Goal: Task Accomplishment & Management: Complete application form

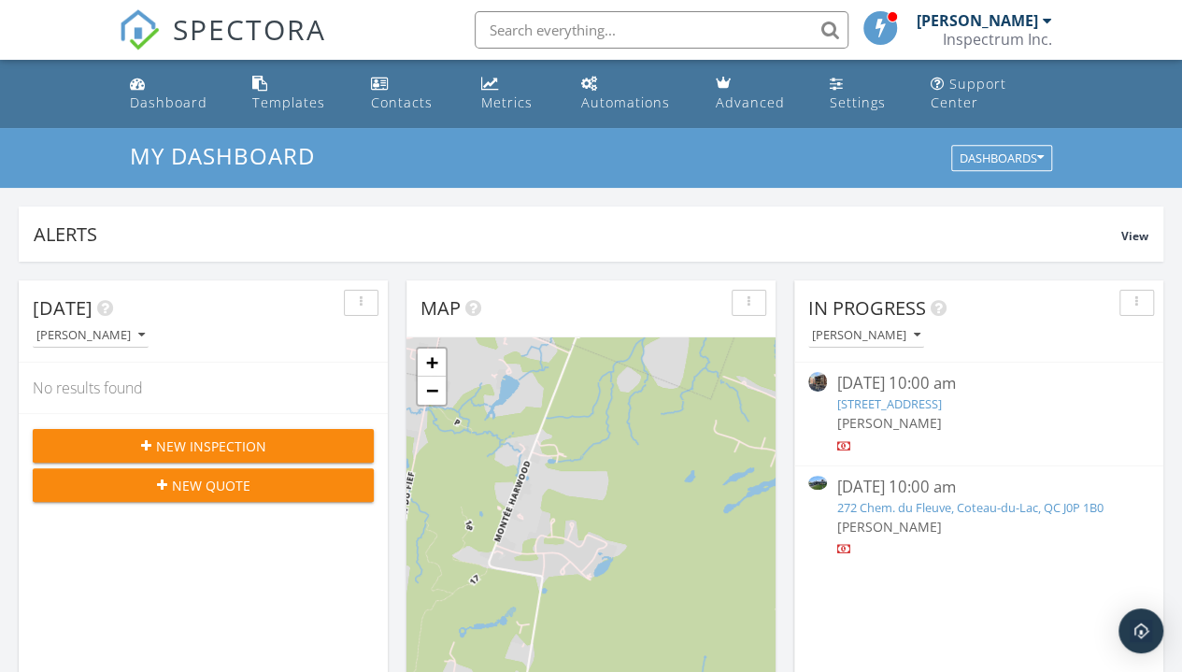
scroll to position [1728, 1210]
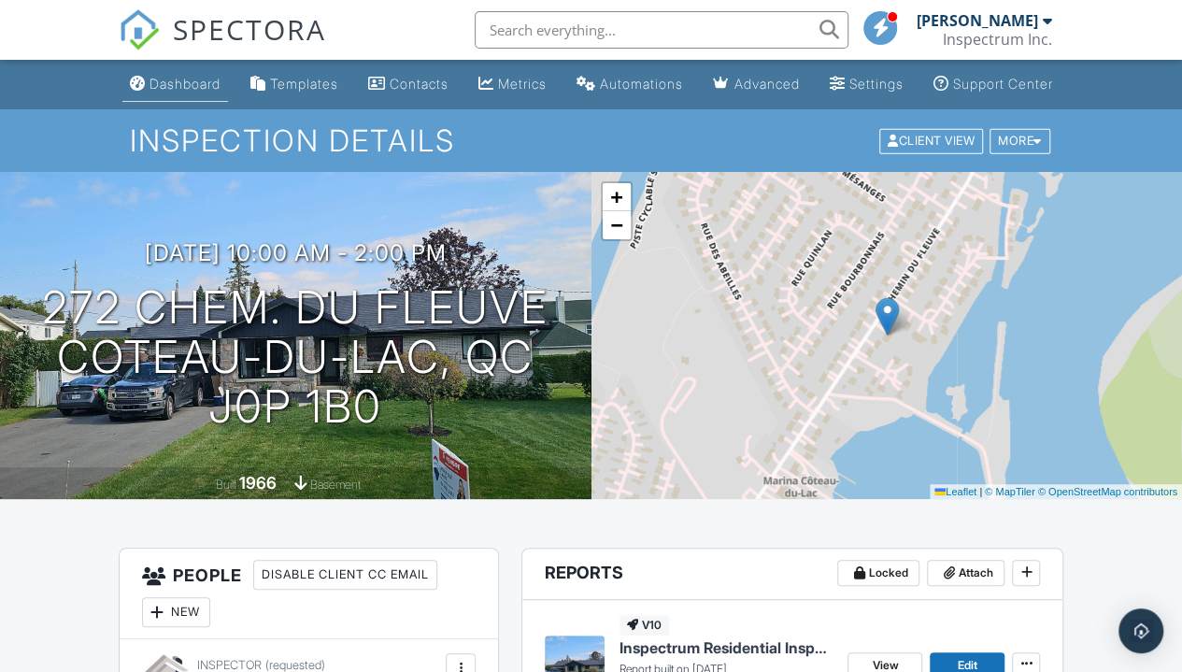
click at [147, 102] on link "Dashboard" at bounding box center [175, 84] width 106 height 35
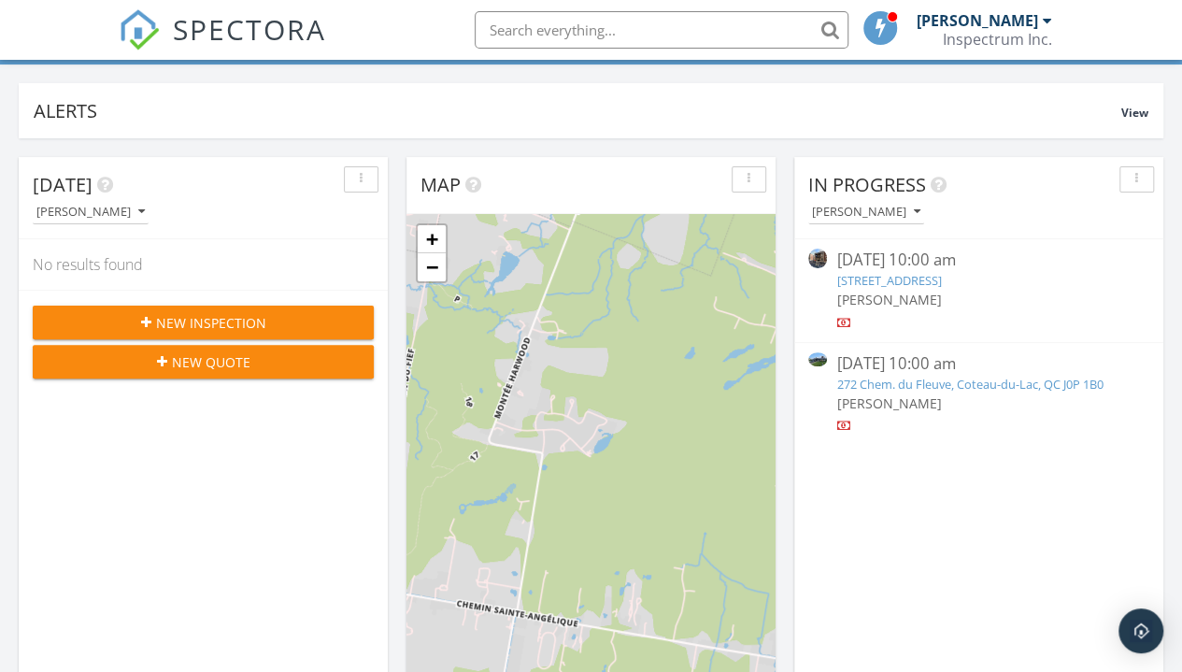
scroll to position [128, 0]
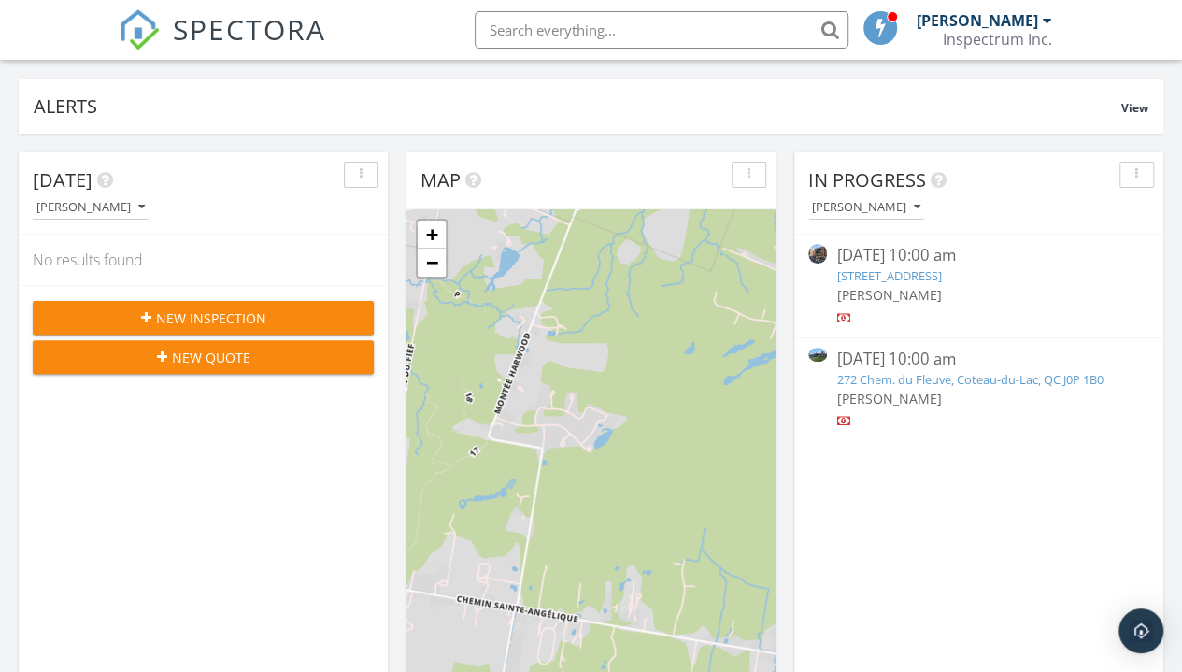
click at [273, 319] on div "New Inspection" at bounding box center [203, 318] width 311 height 20
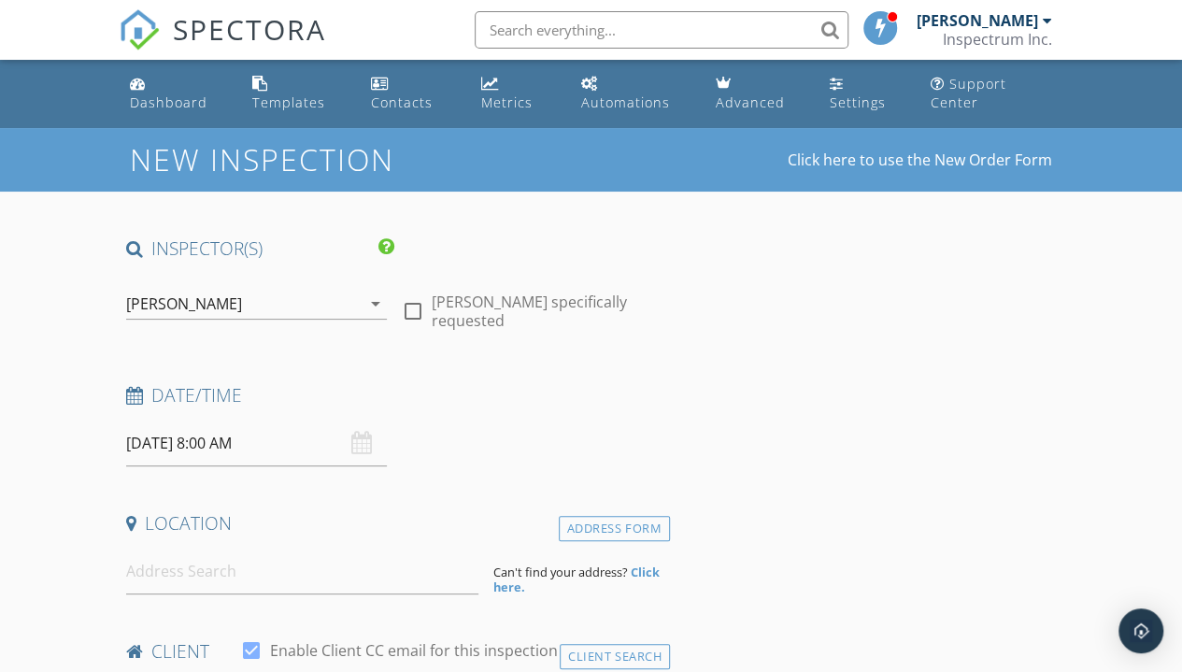
click at [412, 303] on div at bounding box center [413, 311] width 32 height 32
checkbox input "true"
click at [244, 448] on input "29/09/2025 8:00 AM" at bounding box center [256, 443] width 261 height 46
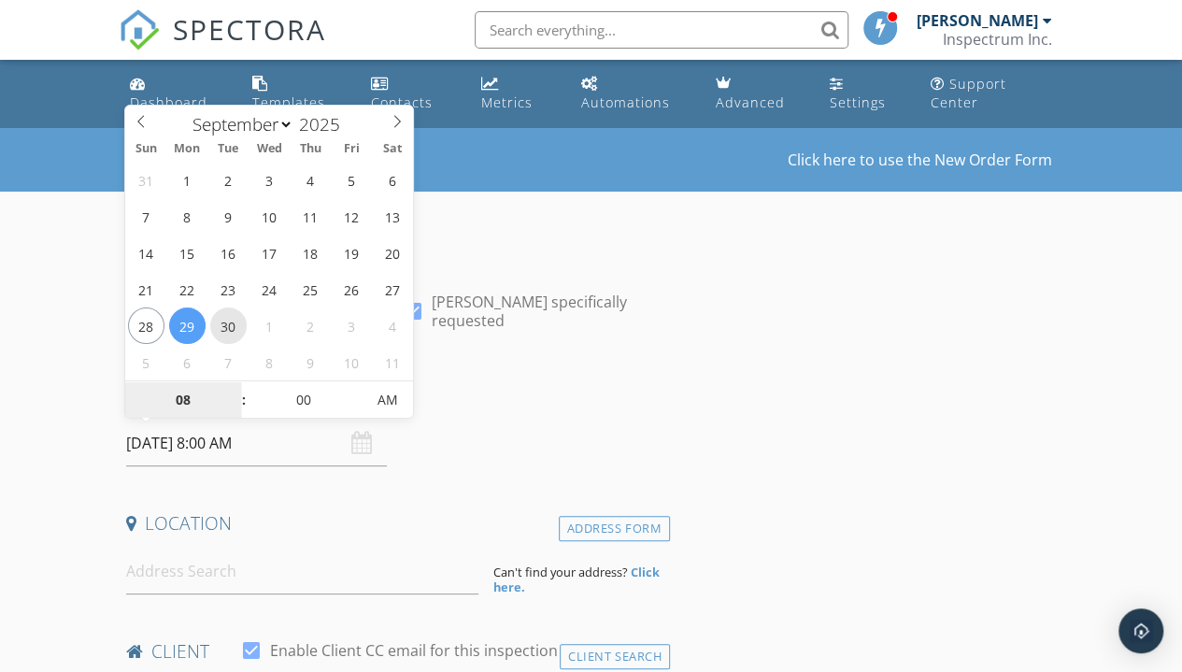
type input "30/09/2025 8:00 AM"
type input "09"
type input "30/09/2025 9:00 AM"
click at [234, 384] on span at bounding box center [234, 390] width 13 height 19
type input "10"
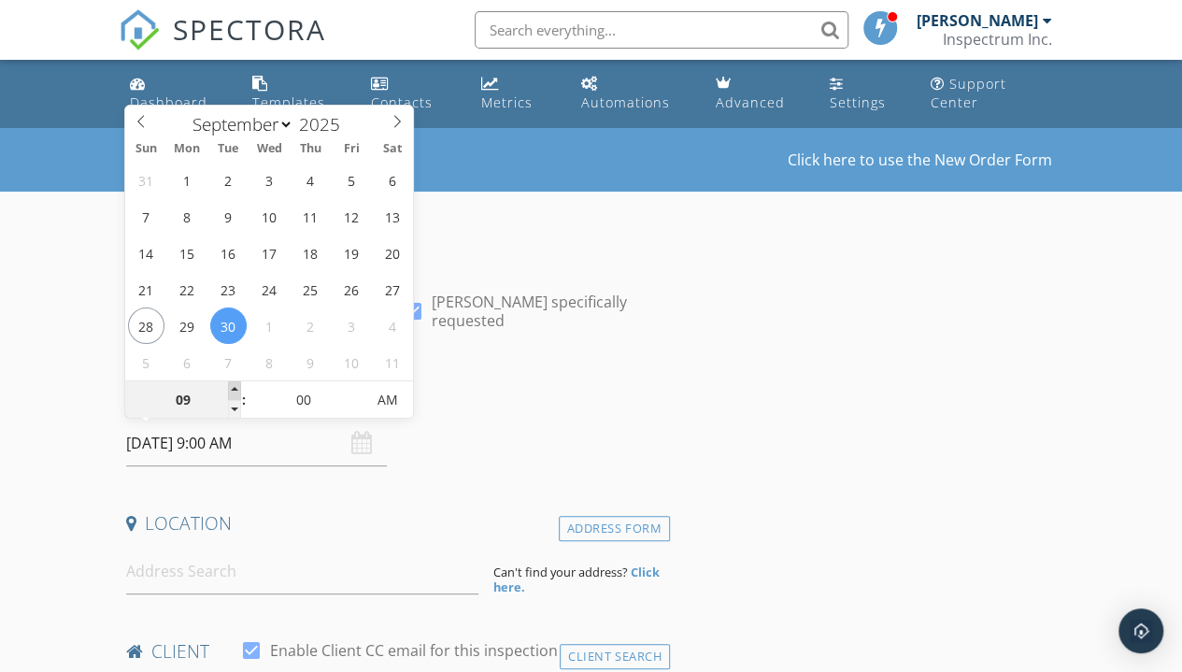
type input "30/09/2025 10:00 AM"
click at [234, 384] on span at bounding box center [234, 390] width 13 height 19
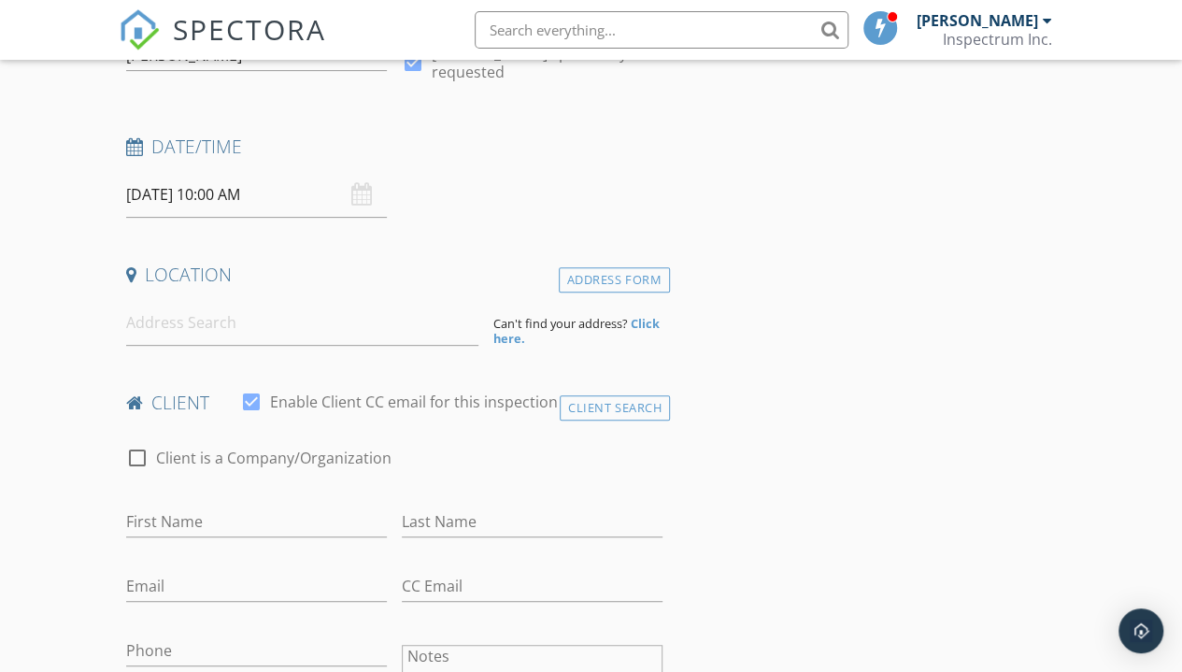
scroll to position [399, 0]
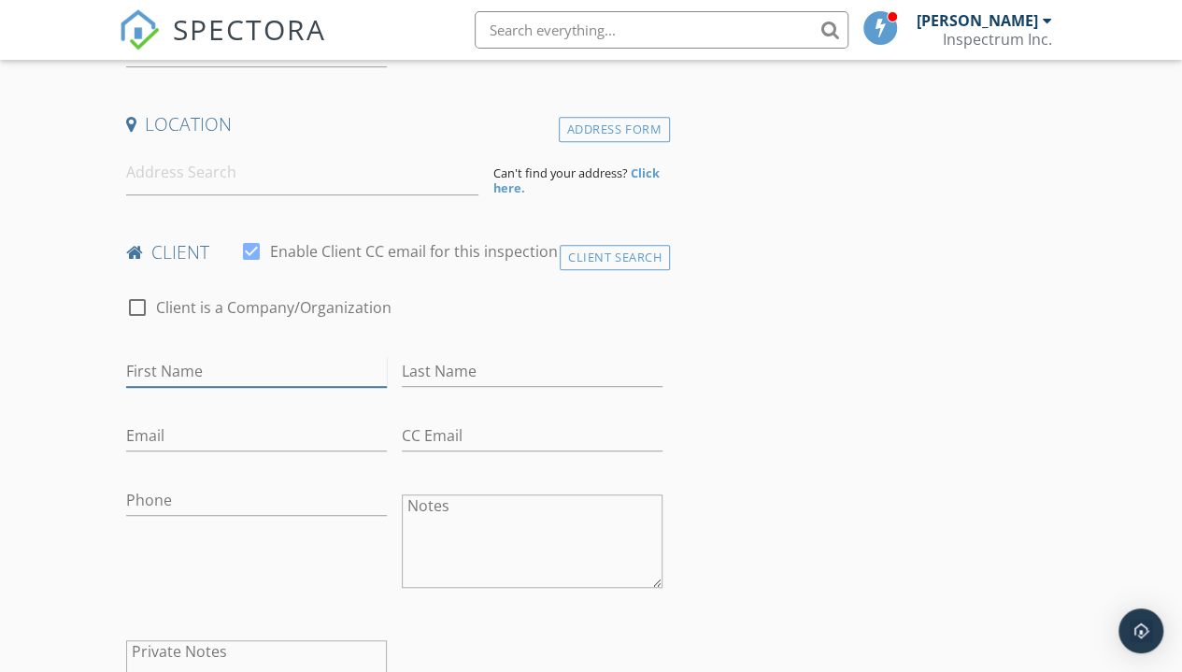
click at [334, 373] on input "First Name" at bounding box center [256, 371] width 261 height 31
paste input "Cassandra Carriere"
type input "Cassandra Carriere"
click at [516, 381] on input "Last Name" at bounding box center [532, 371] width 261 height 31
paste input "Cassandra Carriere"
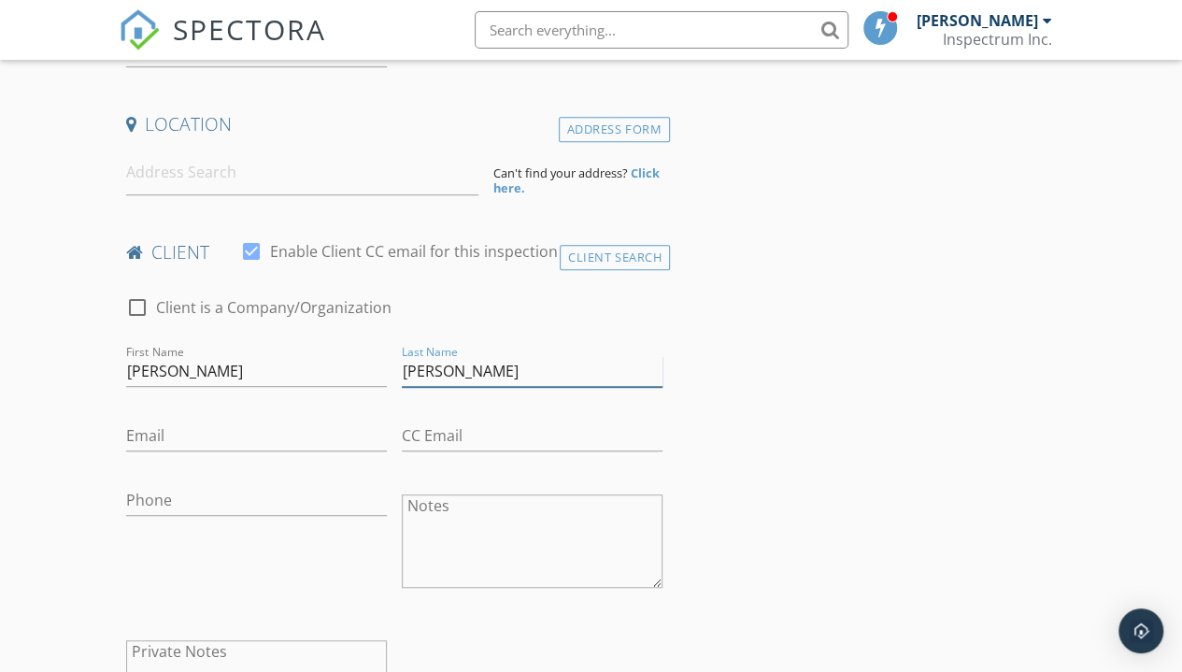
drag, startPoint x: 479, startPoint y: 367, endPoint x: 326, endPoint y: 423, distance: 163.1
click at [326, 423] on div "check_box_outline_blank Client is a Company/Organization First Name Cassandra C…" at bounding box center [394, 519] width 551 height 484
type input "Carriere"
drag, startPoint x: 270, startPoint y: 377, endPoint x: 203, endPoint y: 375, distance: 67.3
click at [203, 375] on input "Cassandra Carriere" at bounding box center [256, 371] width 261 height 31
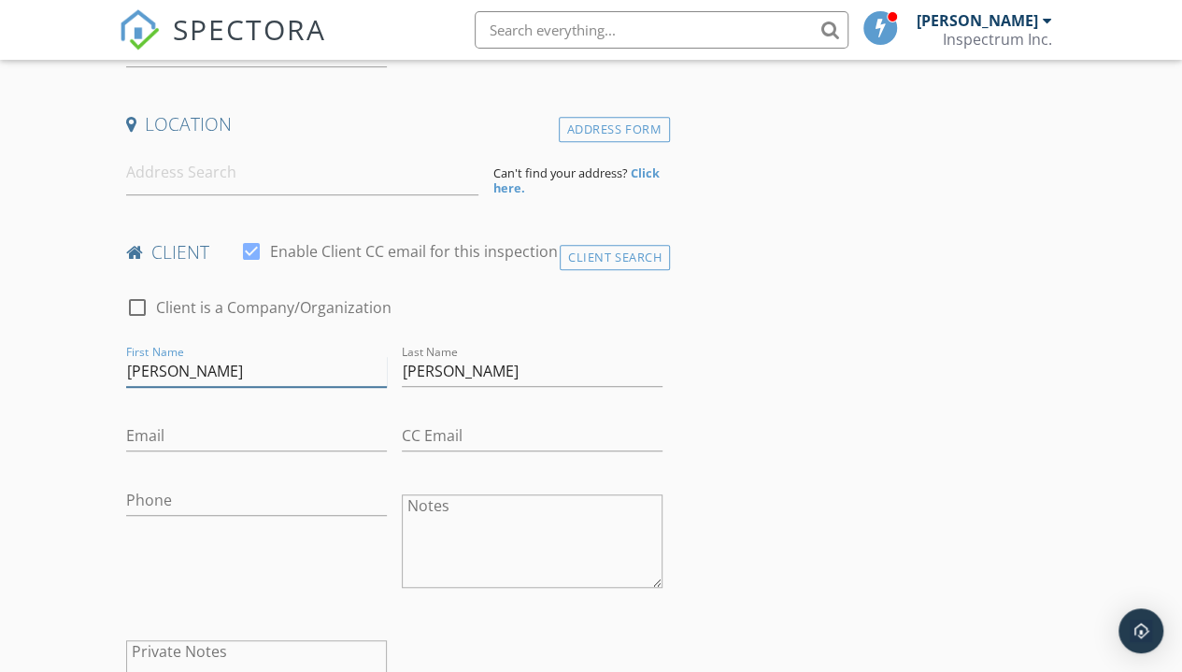
type input "Cassandra"
click at [362, 423] on input "Email" at bounding box center [256, 435] width 261 height 31
paste input "cassandra.carriere.94@gmail.com"
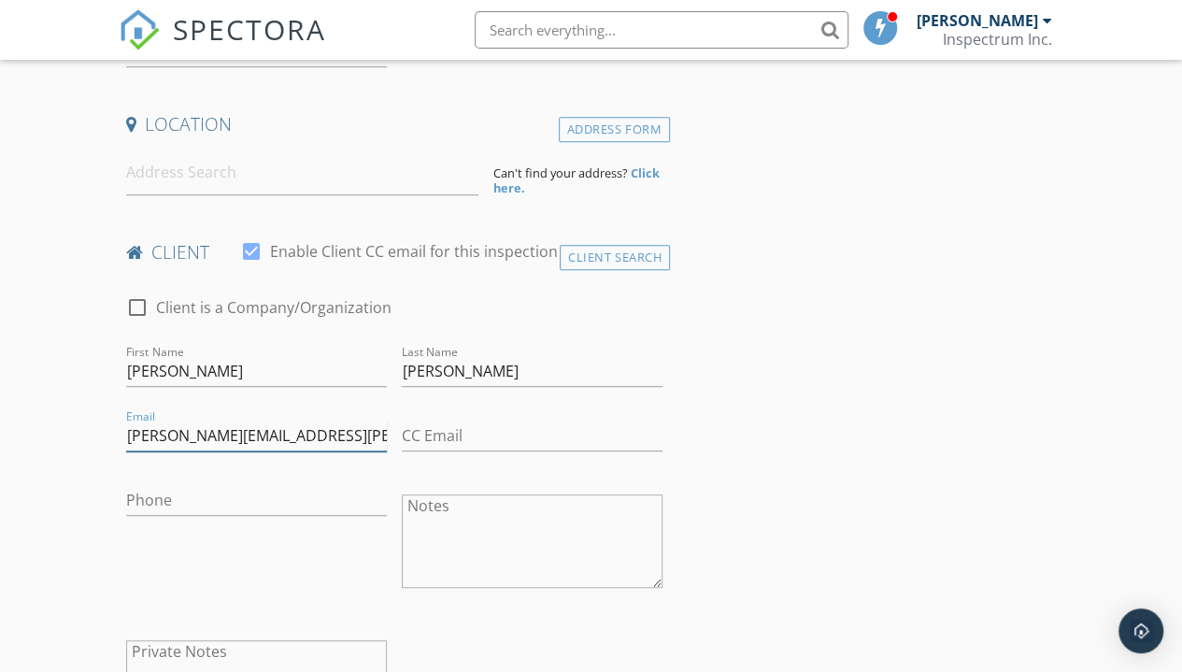
type input "cassandra.carriere.94@gmail.com"
click at [319, 494] on input "Phone" at bounding box center [256, 500] width 261 height 31
paste input "514-716-0339"
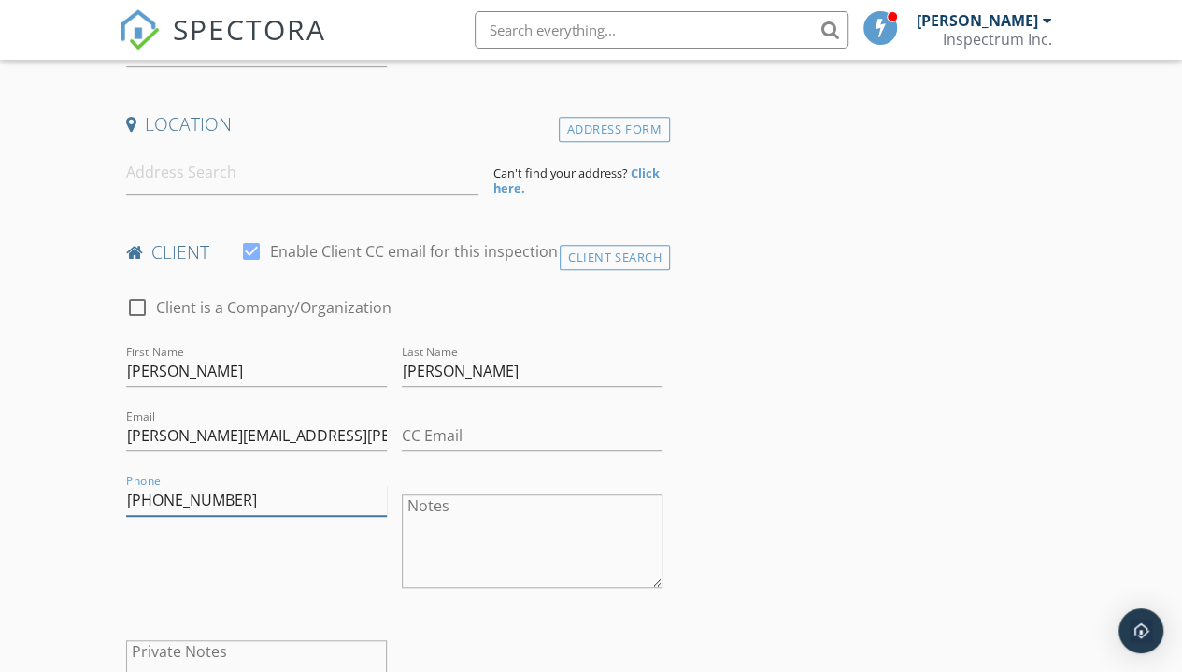
type input "514-716-0339"
click at [386, 177] on input at bounding box center [302, 172] width 353 height 46
paste input "1650 Rue Murray"
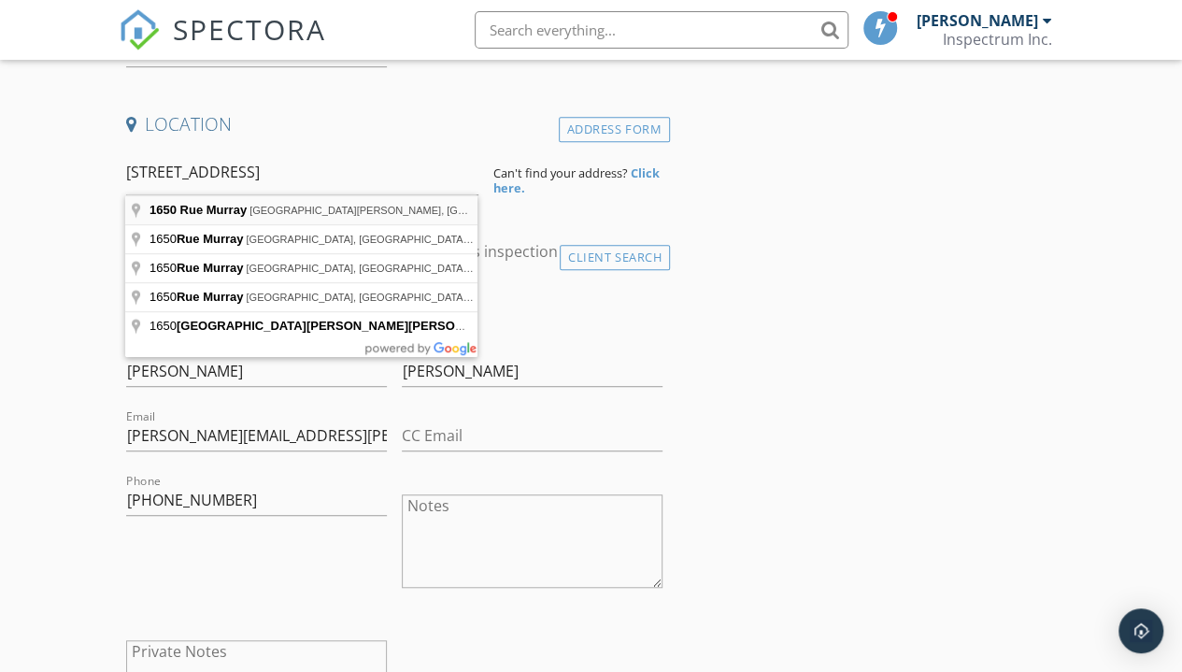
type input "1650 Rue Murray, Saint-Hubert, QC, Canada"
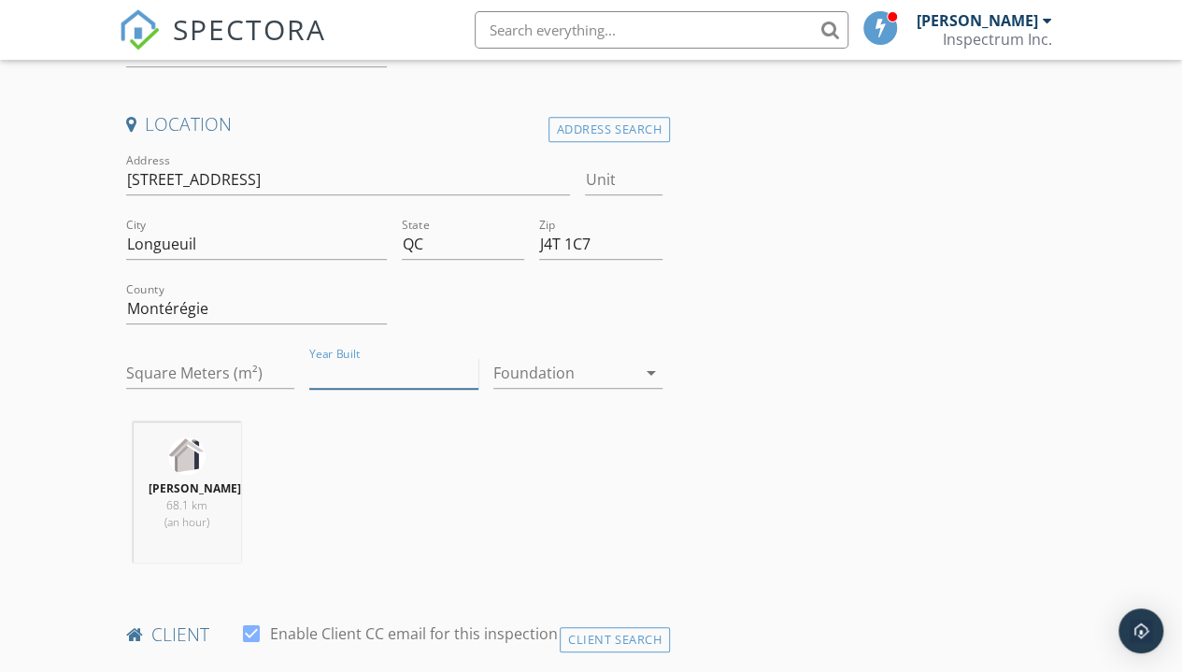
click at [396, 376] on input "Year Built" at bounding box center [393, 373] width 169 height 31
type input "1963"
click at [598, 365] on div at bounding box center [564, 373] width 143 height 30
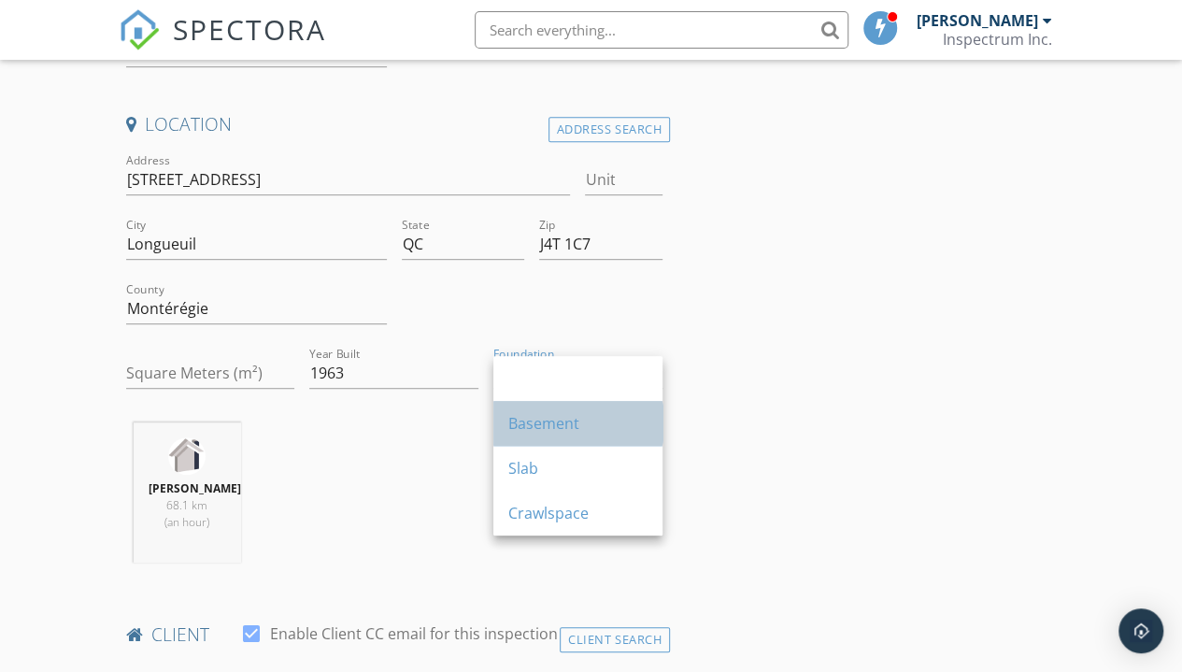
click at [596, 418] on div "Basement" at bounding box center [577, 423] width 139 height 22
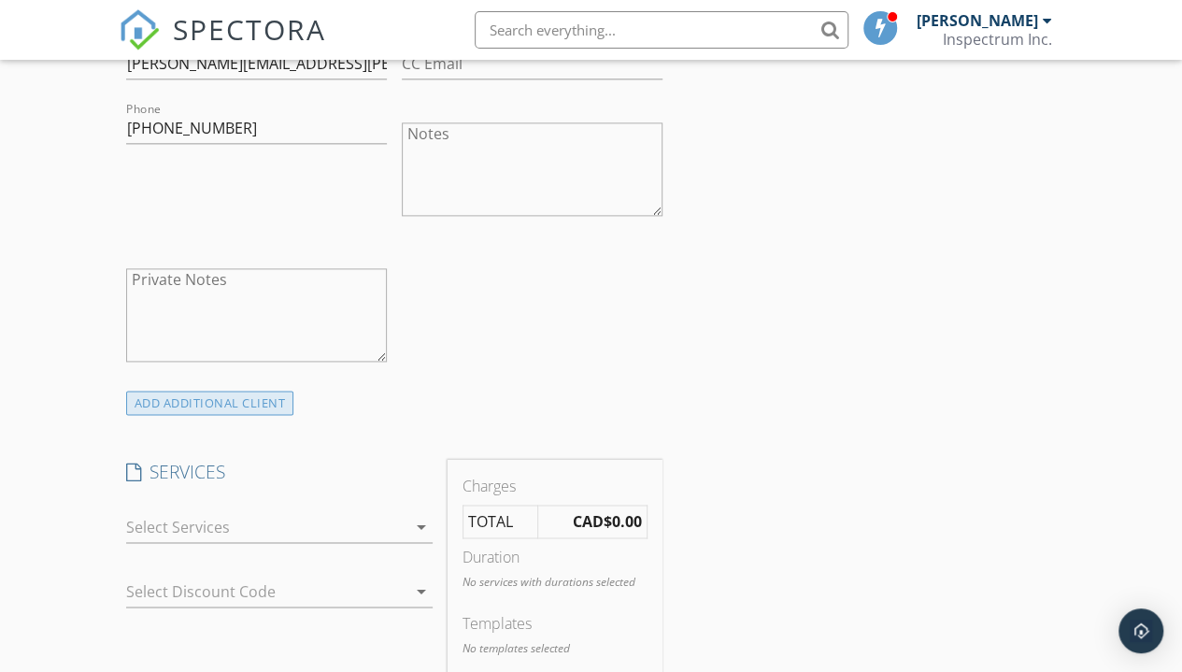
click at [248, 398] on div "ADD ADDITIONAL client" at bounding box center [210, 402] width 168 height 25
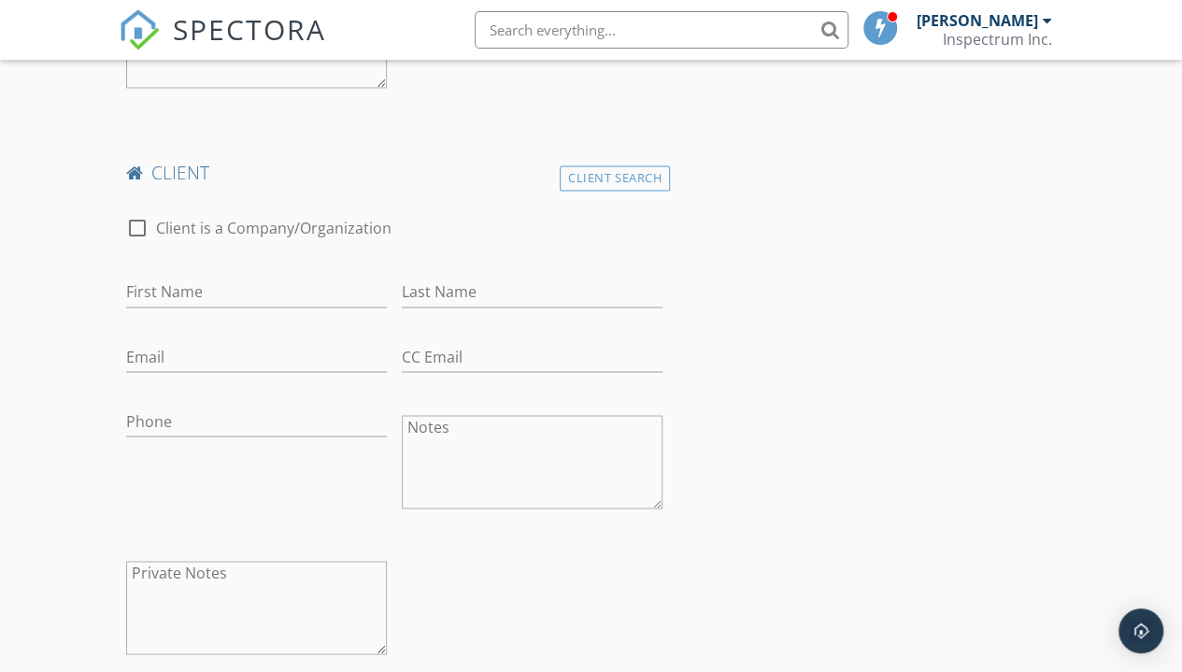
scroll to position [1427, 0]
click at [304, 286] on input "First Name" at bounding box center [256, 291] width 261 height 31
paste input "Liam Julien"
type input "Liam Julien"
click at [473, 286] on input "Last Name" at bounding box center [532, 291] width 261 height 31
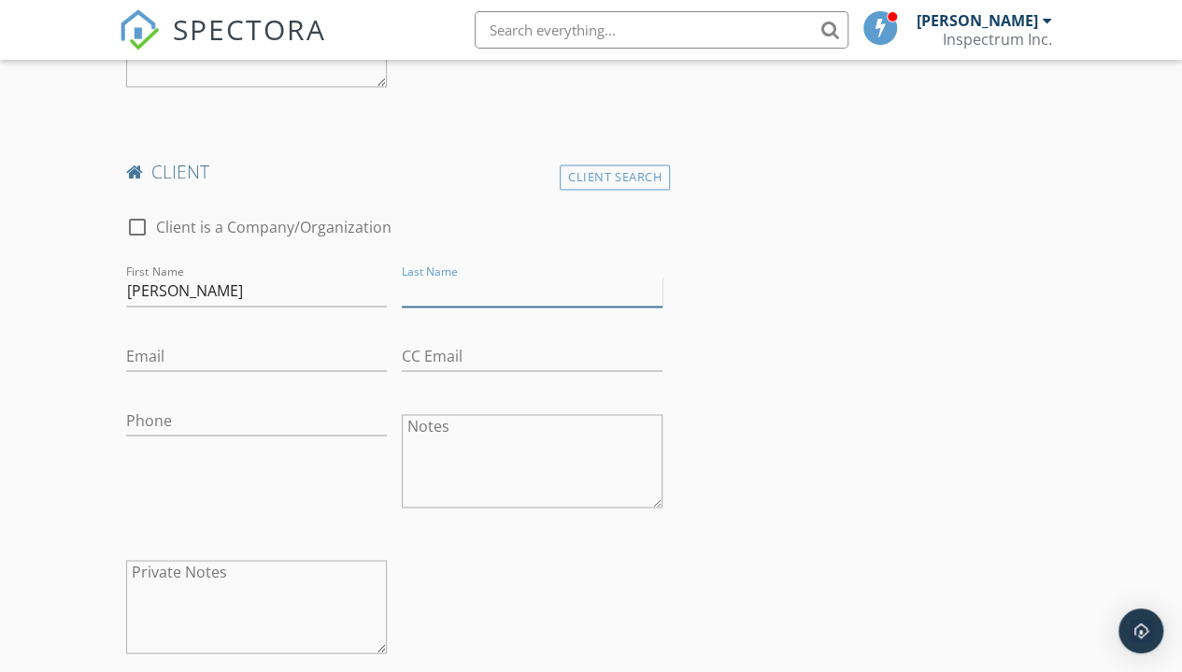
paste input "Liam Julien"
drag, startPoint x: 441, startPoint y: 291, endPoint x: 362, endPoint y: 302, distance: 80.2
click at [362, 302] on div "check_box_outline_blank Client is a Company/Organization First Name Liam Julien…" at bounding box center [394, 439] width 551 height 484
type input "Julien"
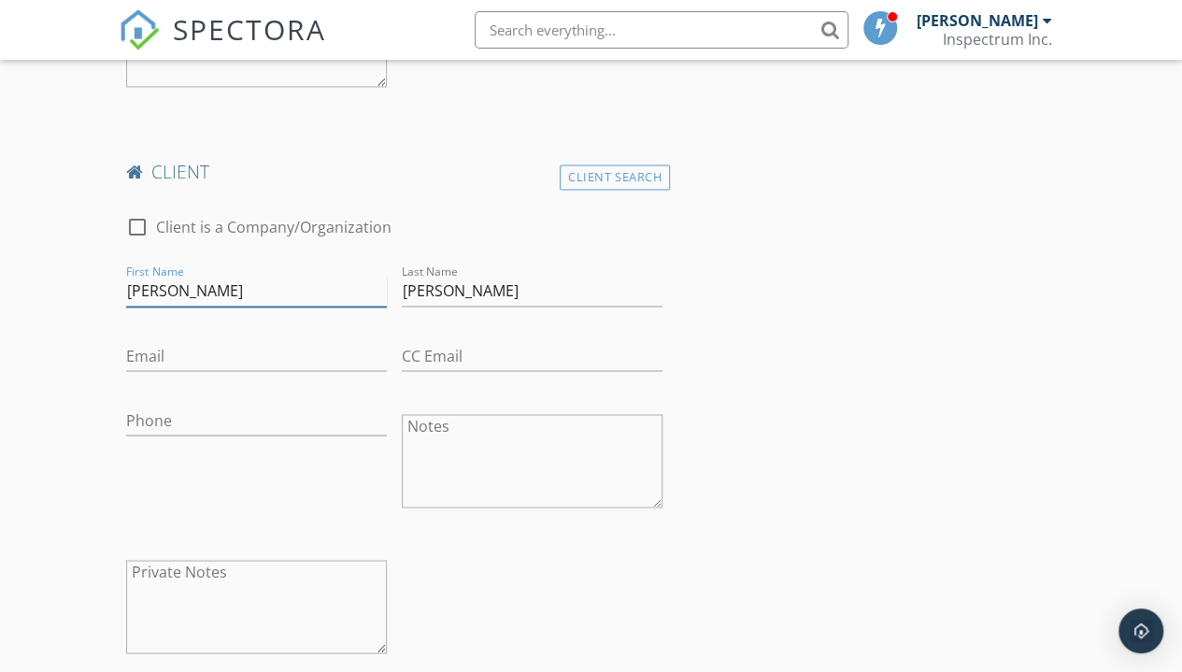
drag, startPoint x: 295, startPoint y: 292, endPoint x: 166, endPoint y: 296, distance: 129.0
click at [166, 296] on input "Liam Julien" at bounding box center [256, 291] width 261 height 31
type input "Liam"
click at [307, 342] on input "Email" at bounding box center [256, 355] width 261 height 31
paste input "liam.julien@hotmail.com"
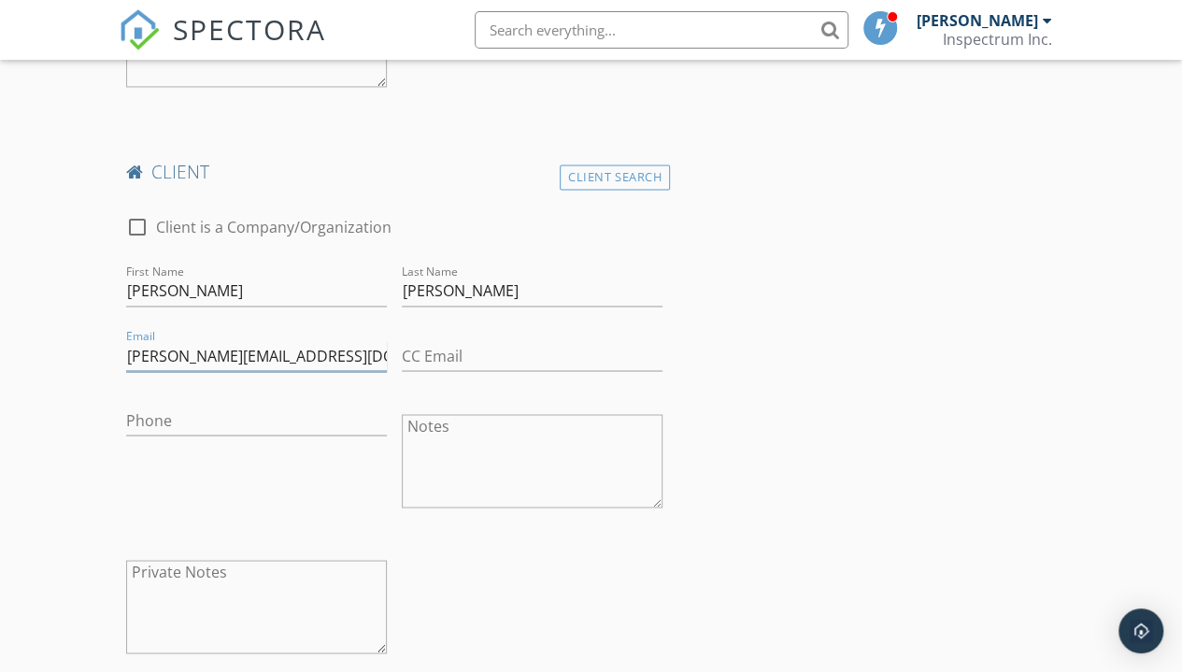
type input "liam.julien@hotmail.com"
click at [307, 410] on input "Phone" at bounding box center [256, 420] width 261 height 31
paste input "438-879-9520"
type input "438-879-9520"
click at [919, 339] on div "INSPECTOR(S) check_box Ian Towers PRIMARY Ian Towers arrow_drop_down check_box …" at bounding box center [591, 643] width 945 height 3668
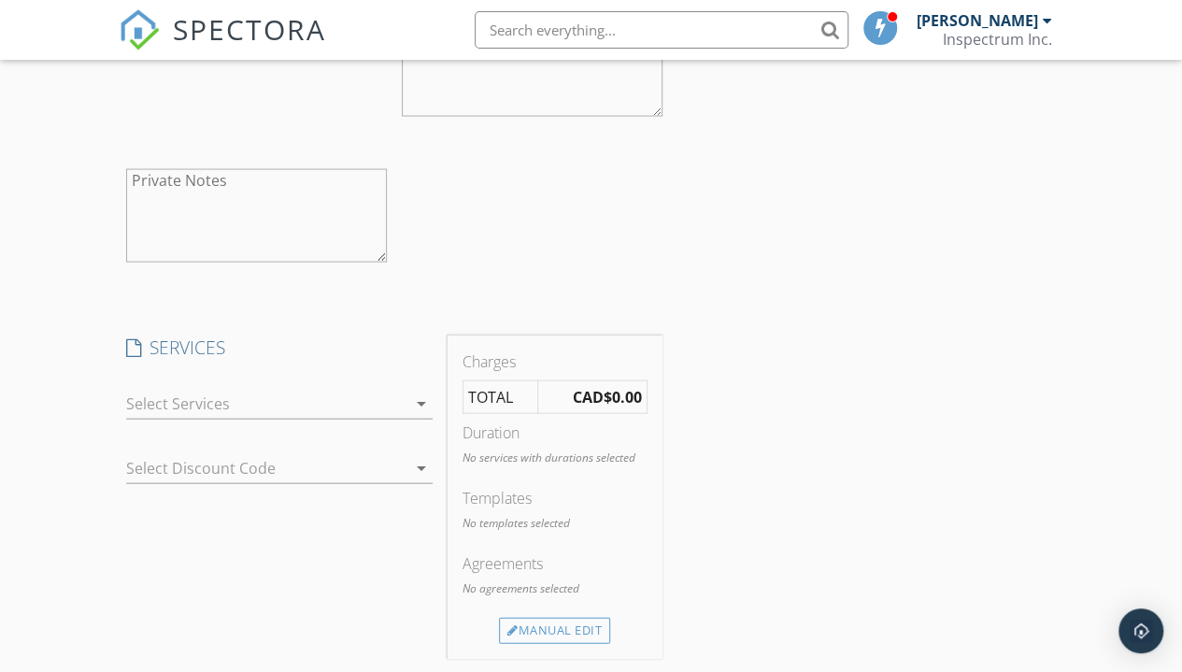
scroll to position [1871, 0]
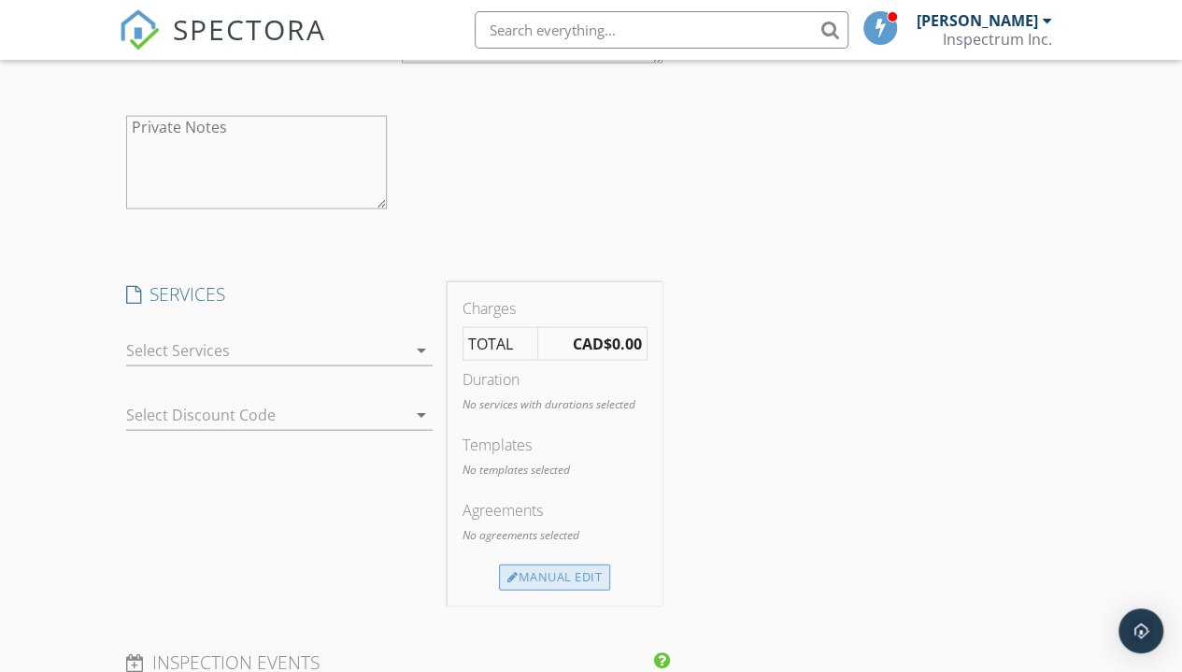
click at [532, 569] on div "Manual Edit" at bounding box center [554, 577] width 111 height 26
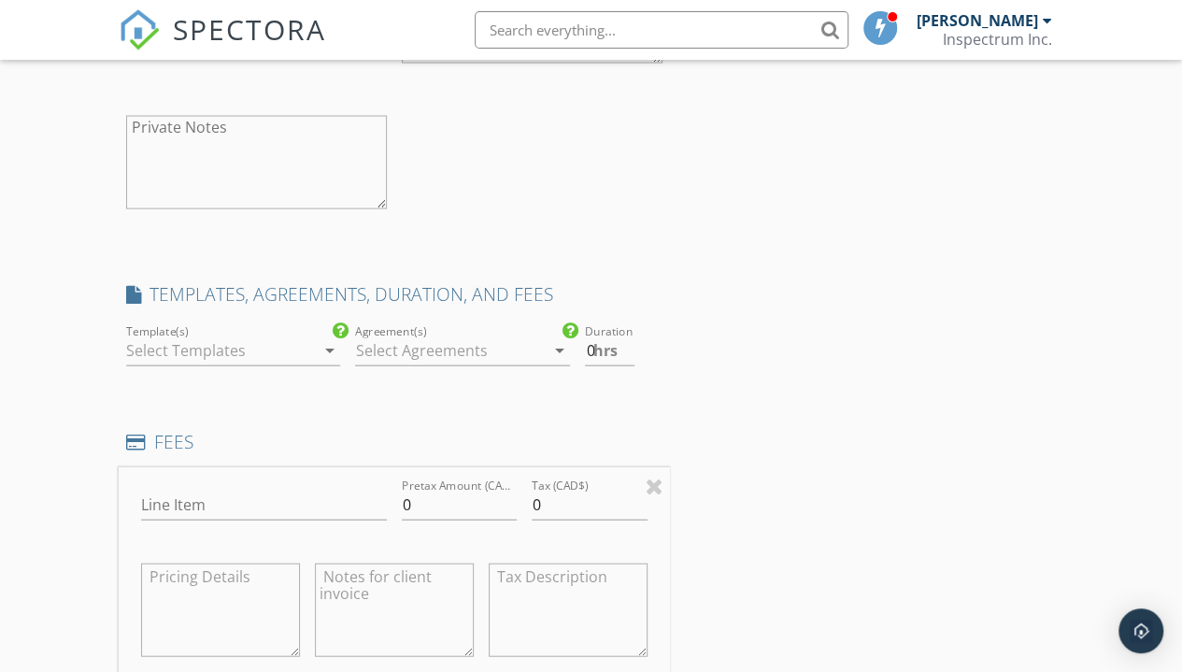
click at [286, 352] on div at bounding box center [220, 350] width 189 height 30
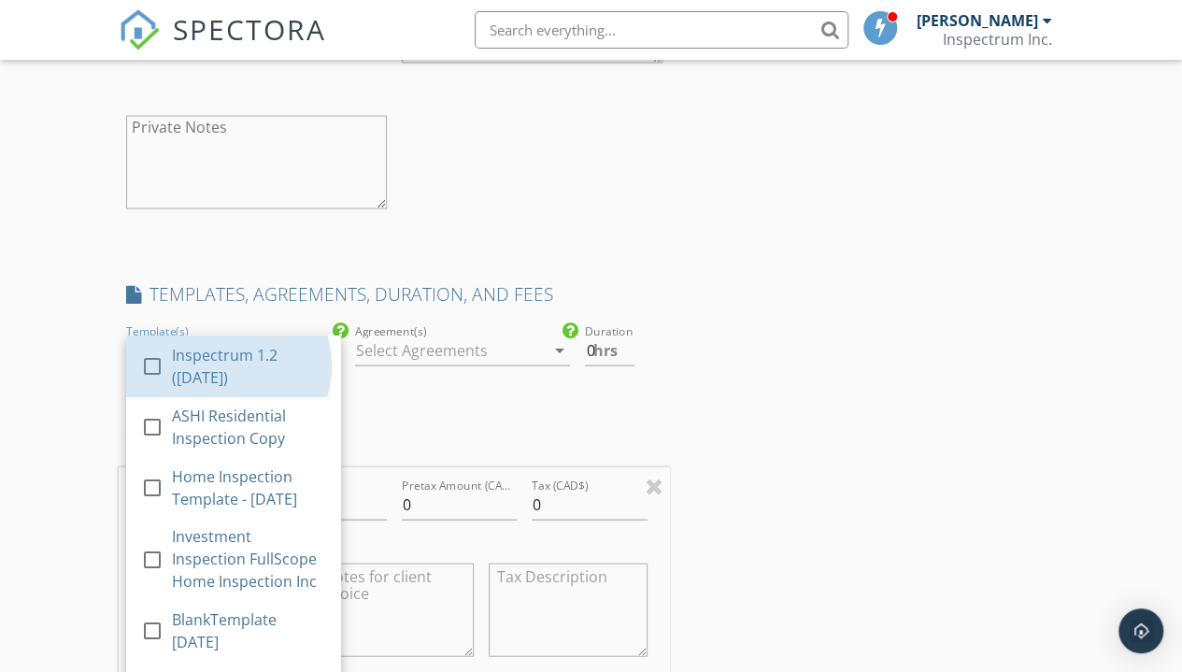
click at [286, 352] on div "Inspectrum 1.2 ([DATE])" at bounding box center [248, 365] width 154 height 45
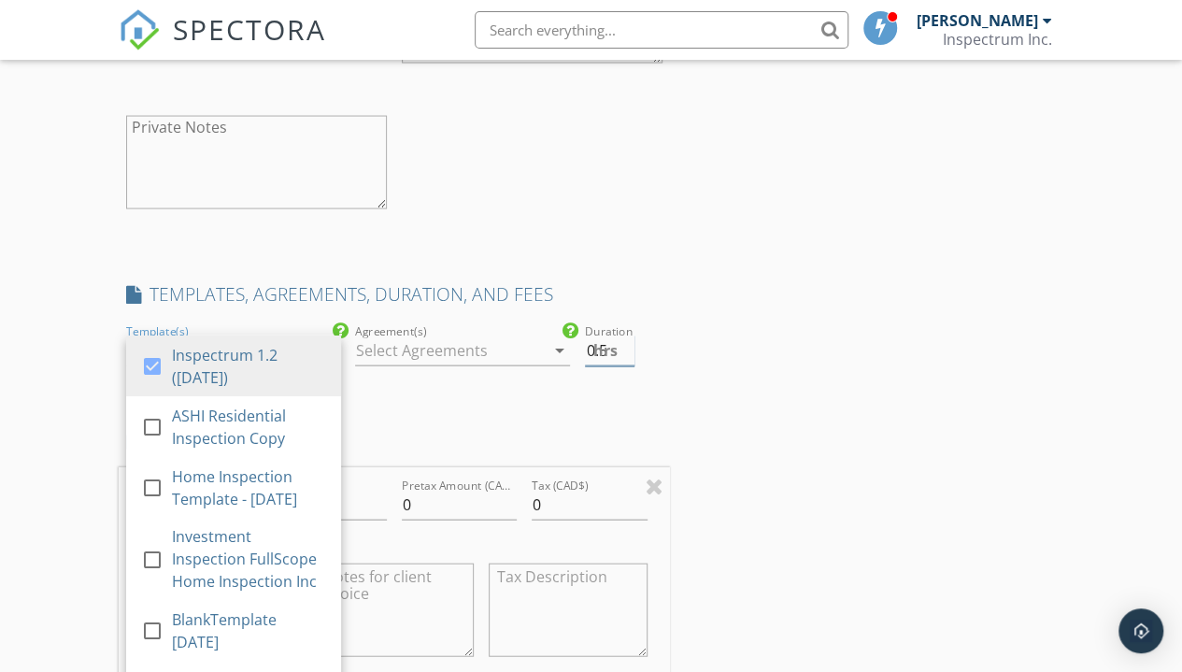
click at [626, 337] on input "0.5" at bounding box center [609, 350] width 49 height 31
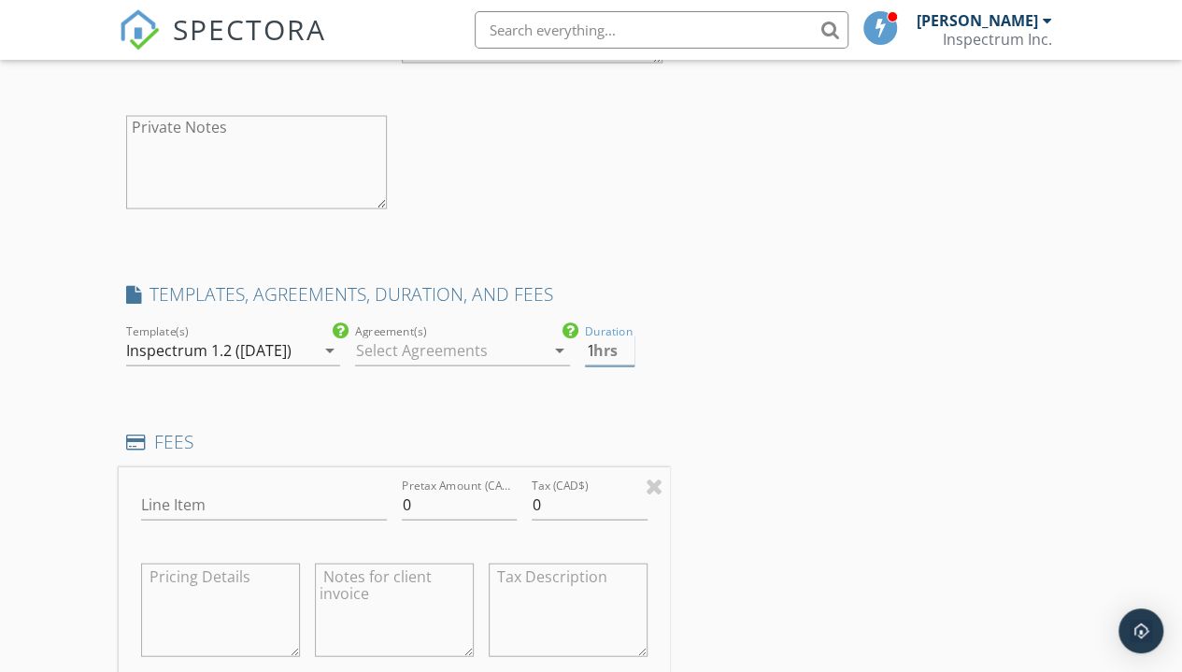
click at [626, 337] on input "1" at bounding box center [609, 350] width 49 height 31
click at [626, 337] on input "1.5" at bounding box center [609, 350] width 49 height 31
click at [626, 337] on input "2" at bounding box center [609, 350] width 49 height 31
click at [626, 337] on input "2.5" at bounding box center [609, 350] width 49 height 31
click at [626, 337] on input "3" at bounding box center [609, 350] width 49 height 31
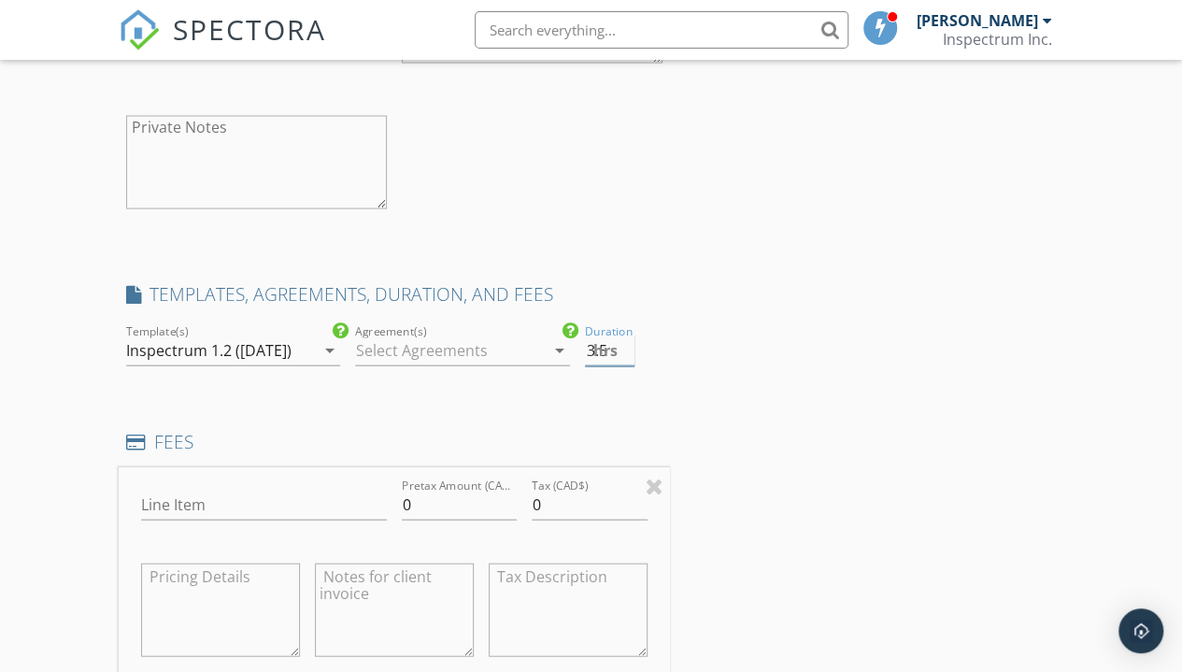
click at [626, 337] on input "3.5" at bounding box center [609, 350] width 49 height 31
type input "4"
click at [626, 337] on input "4" at bounding box center [609, 350] width 49 height 31
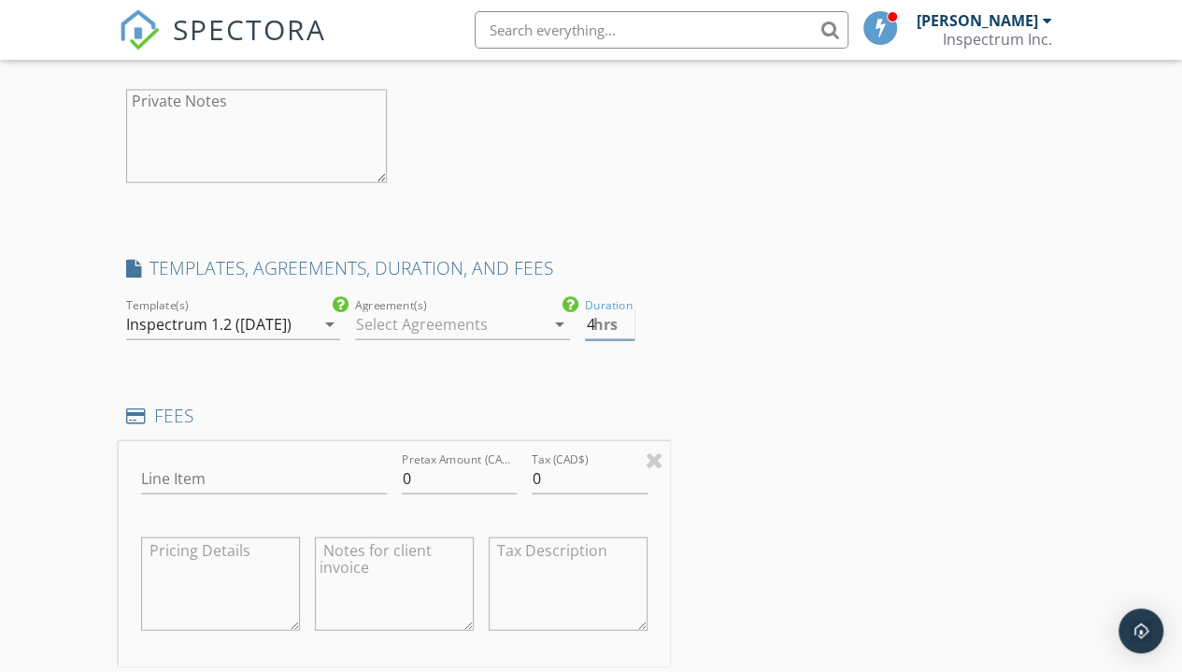
scroll to position [1899, 0]
click at [334, 482] on input "Line Item" at bounding box center [264, 476] width 246 height 31
type input "Bungalow Inspection"
click at [468, 480] on input "0" at bounding box center [460, 476] width 116 height 31
type input "675.00"
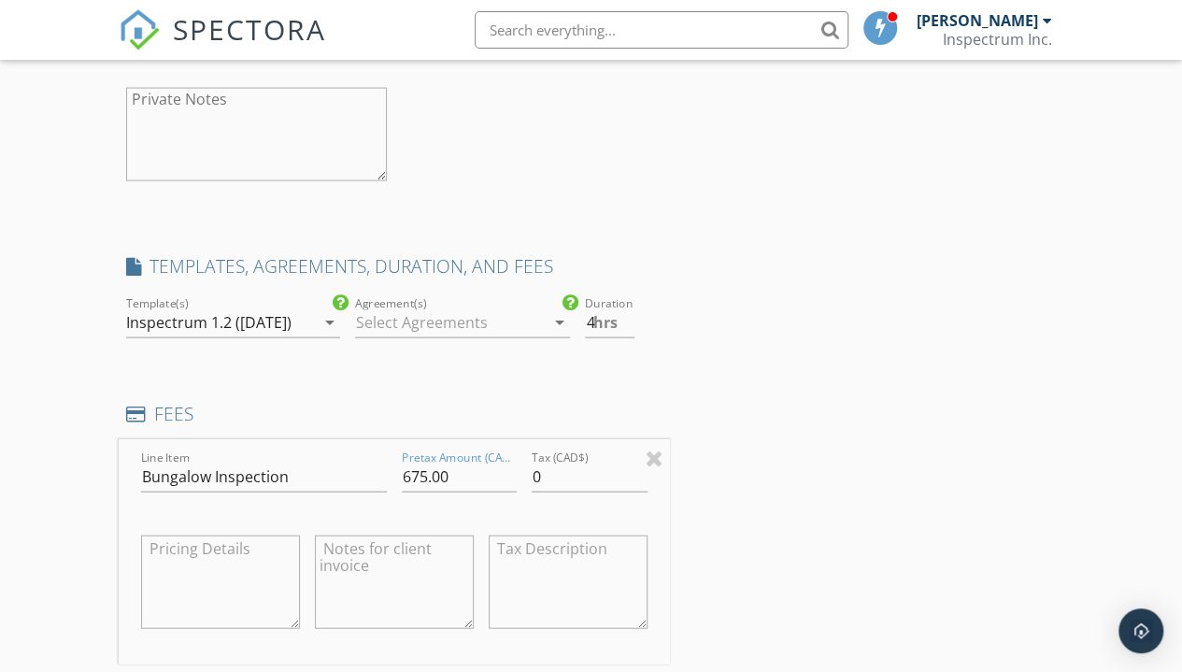
click at [580, 588] on textarea at bounding box center [568, 581] width 159 height 93
type textarea "$33.75 GST $67.33 QST"
click at [583, 490] on input "0" at bounding box center [590, 476] width 116 height 31
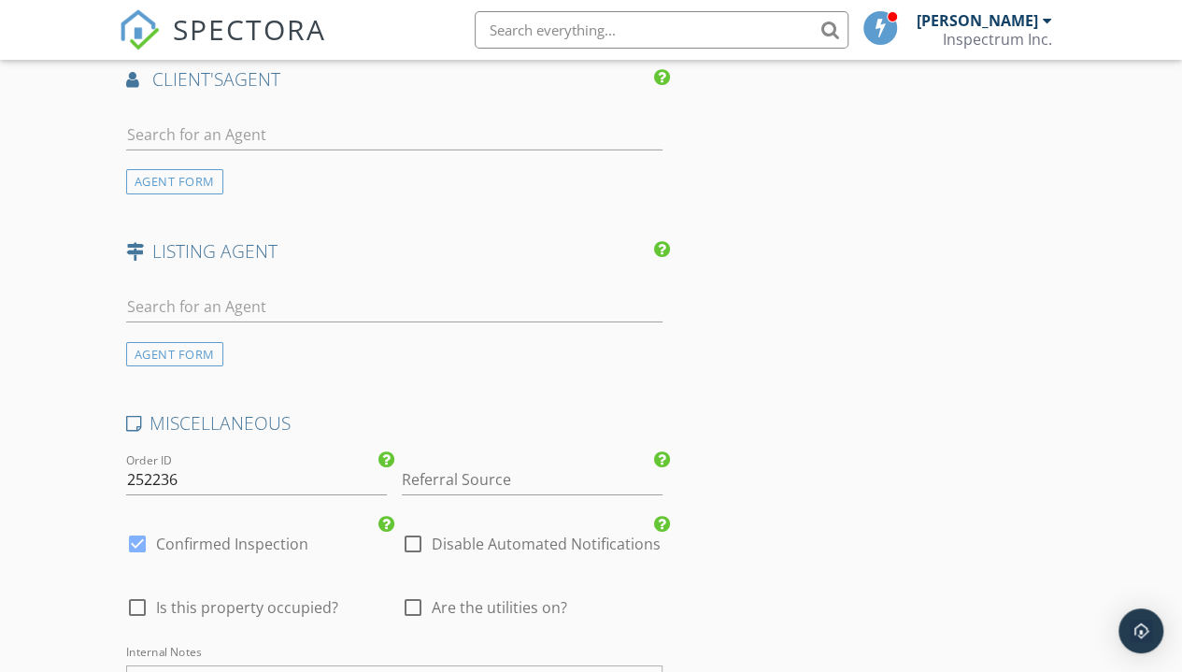
scroll to position [3030, 0]
type input "101.08"
click at [562, 494] on input "Referral Source" at bounding box center [532, 478] width 261 height 31
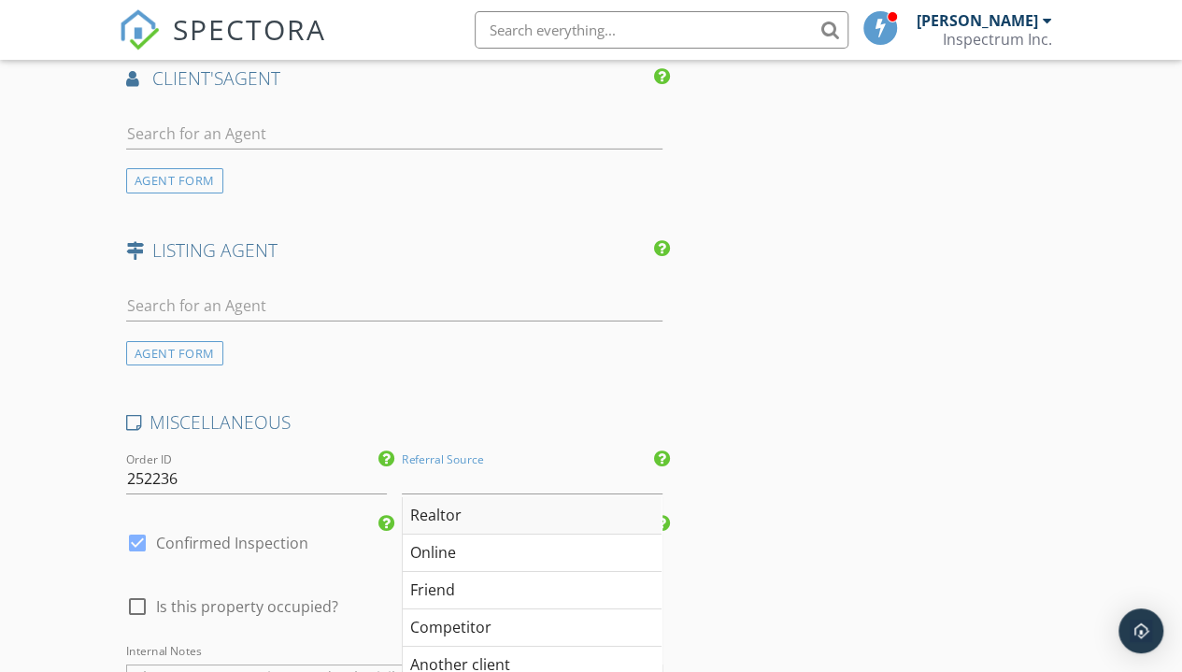
click at [533, 529] on div "Realtor" at bounding box center [532, 515] width 259 height 37
type input "Realtor"
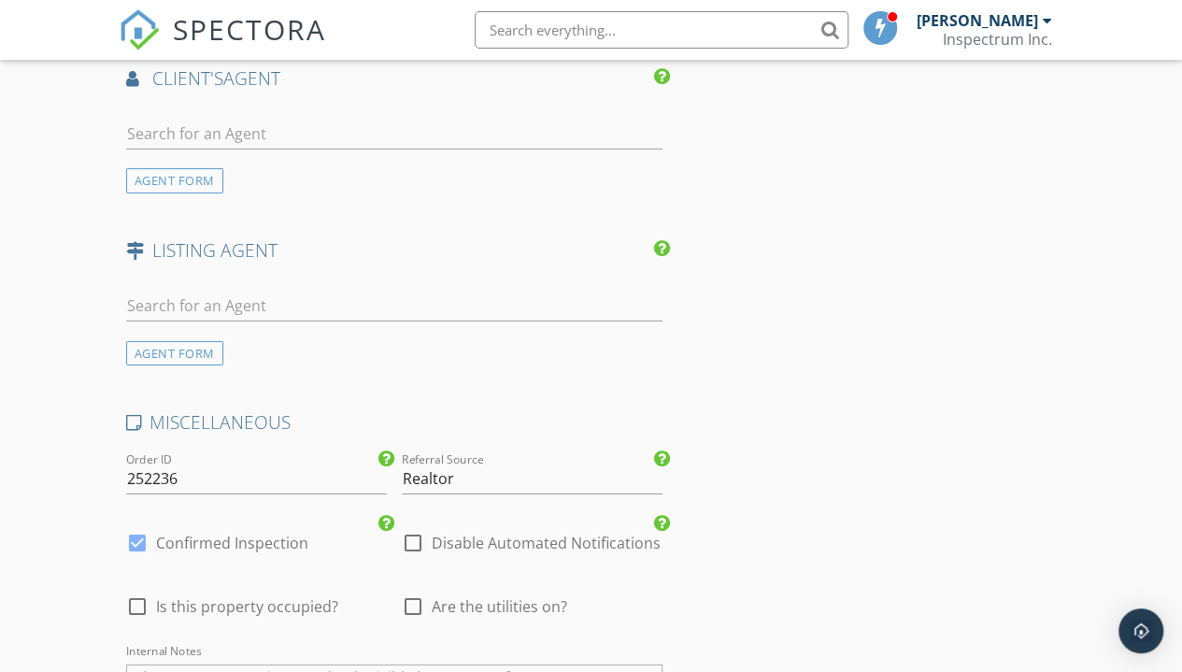
click at [562, 616] on span "Are the utilities on?" at bounding box center [499, 606] width 135 height 19
checkbox input "true"
click at [299, 616] on span "Is this property occupied?" at bounding box center [247, 606] width 182 height 19
checkbox input "true"
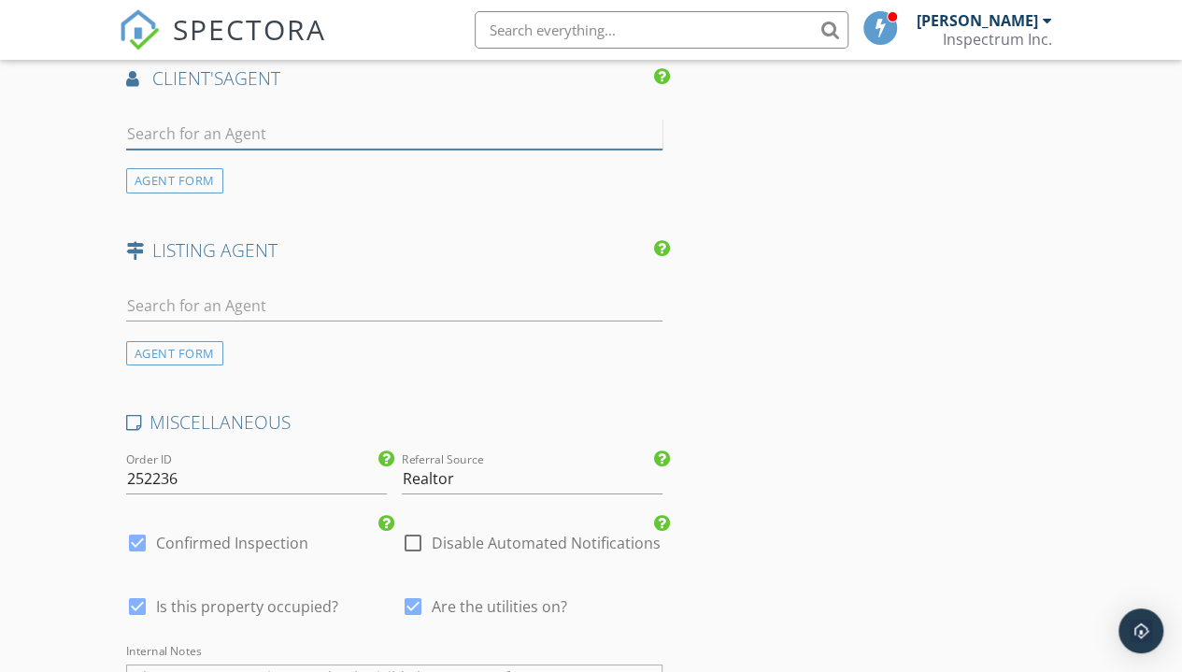
click at [402, 149] on input "text" at bounding box center [394, 134] width 536 height 31
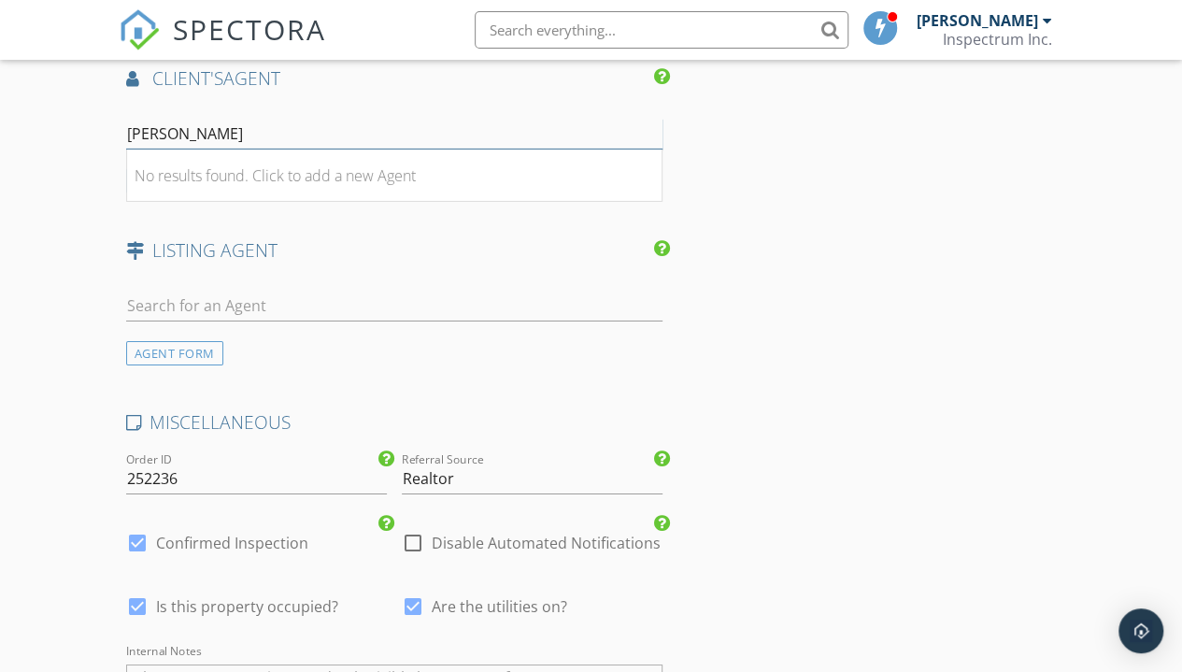
type input "Tod Fennel"
click at [428, 200] on li "No results found. Click to add a new Agent" at bounding box center [394, 175] width 534 height 52
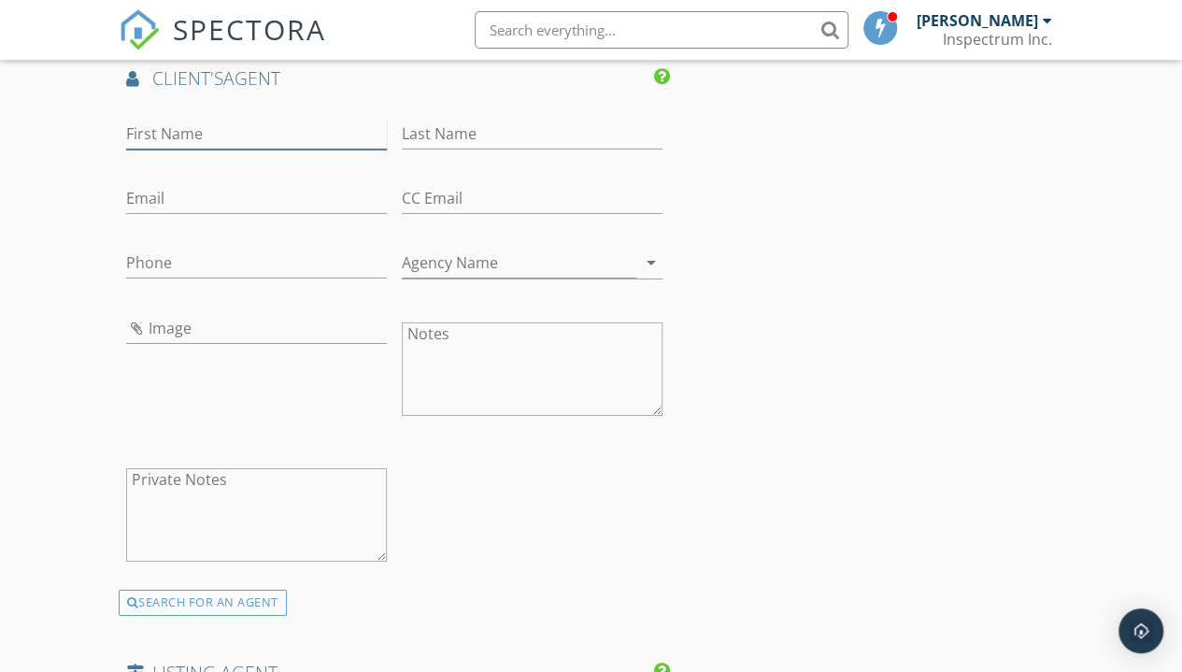
click at [300, 149] on input "First Name" at bounding box center [256, 134] width 261 height 31
type input "Tod"
type input "Fennel"
click at [515, 277] on input "Agency Name" at bounding box center [519, 263] width 234 height 31
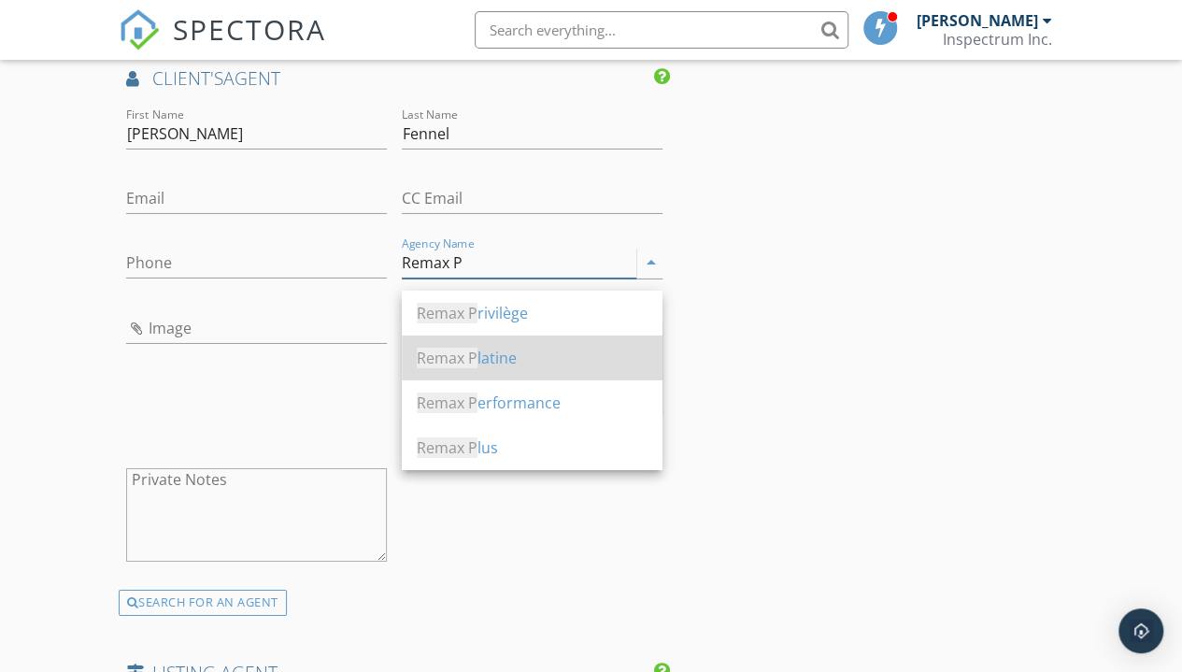
click at [529, 355] on div "Remax P latine" at bounding box center [532, 358] width 231 height 22
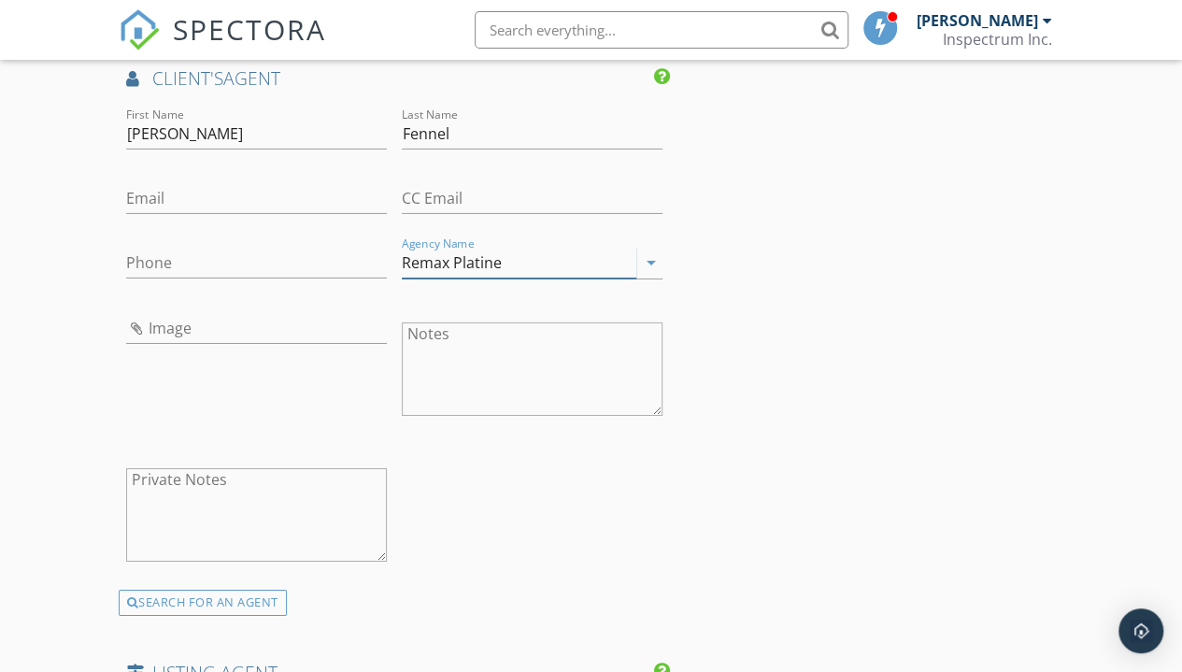
type input "Remax Platine"
click at [267, 342] on input "Image" at bounding box center [256, 328] width 261 height 31
type input "Remax Logo.png"
click at [273, 214] on input "Email" at bounding box center [256, 198] width 261 height 31
paste input "514) 296 5180"
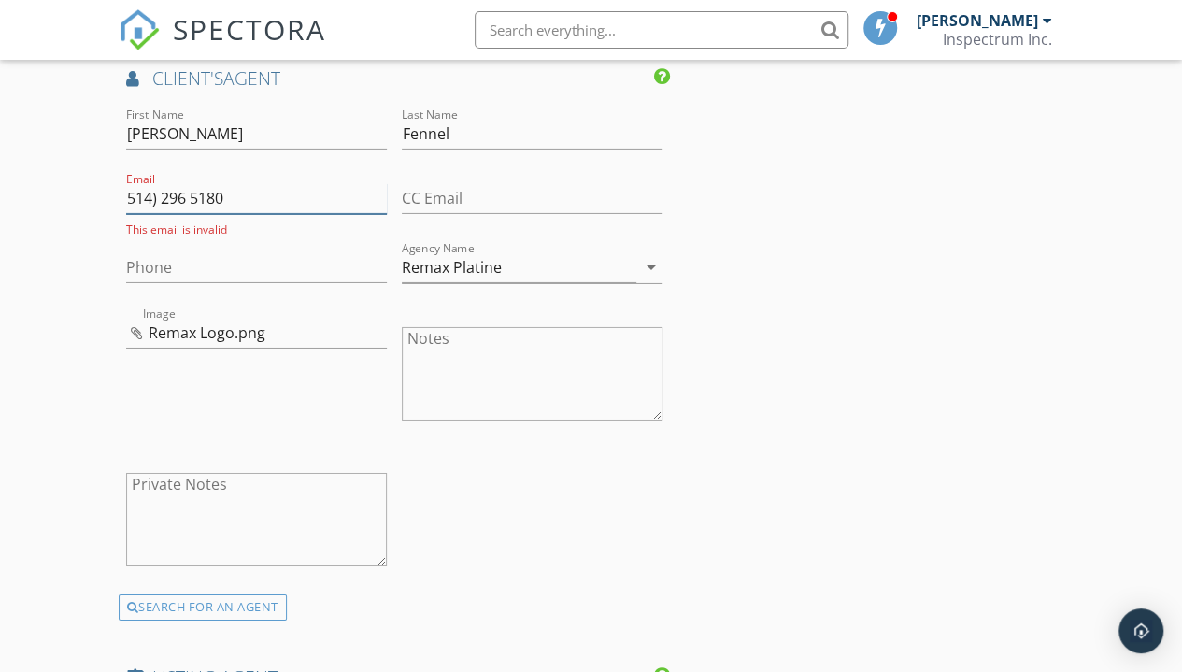
type input "514) 296 5180"
click at [270, 273] on input "Phone" at bounding box center [256, 267] width 261 height 31
paste input "514-296-5180"
type input "514-296-5180"
drag, startPoint x: 263, startPoint y: 213, endPoint x: 115, endPoint y: 215, distance: 147.6
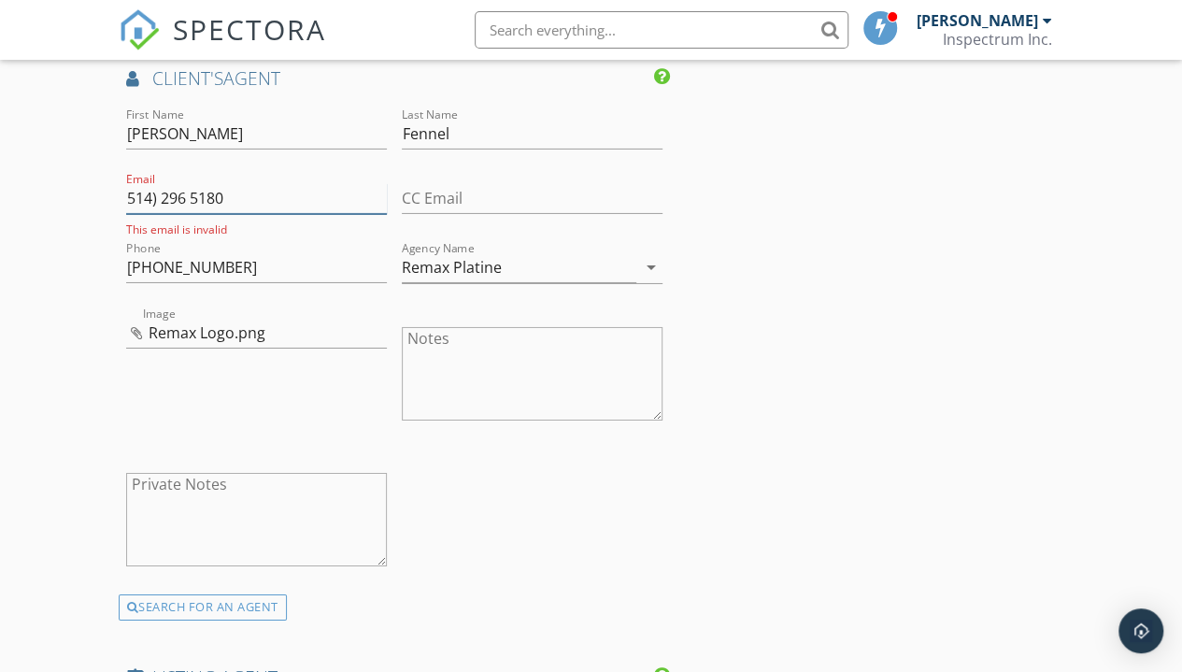
paste input "todfennell@gmail.com"
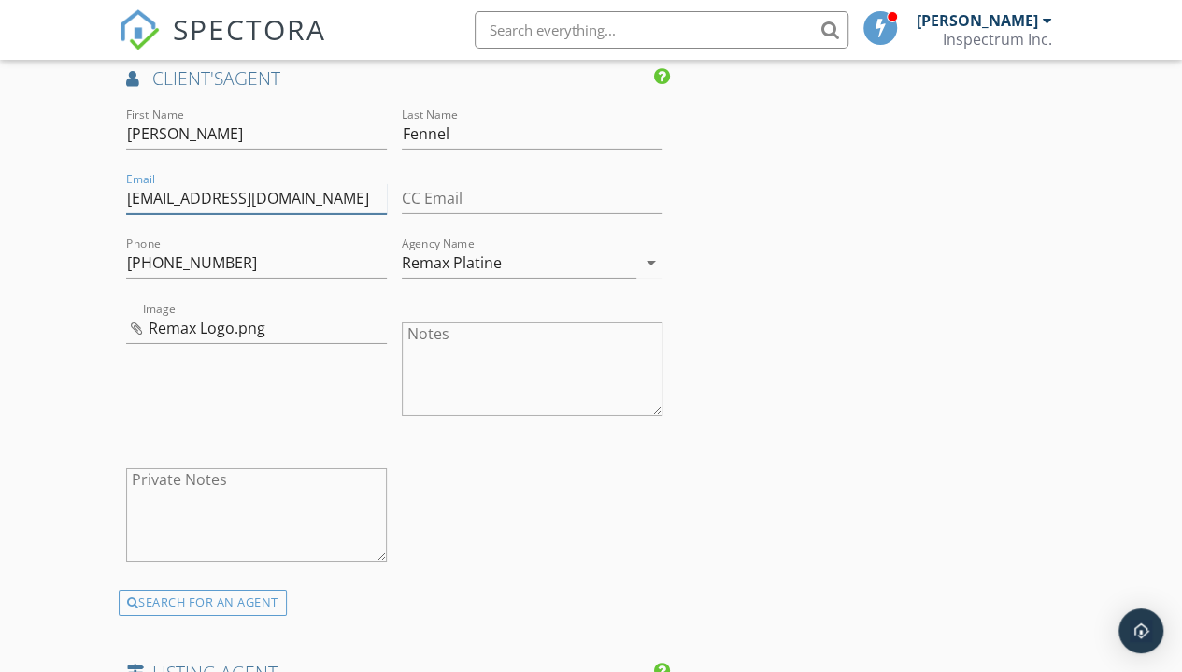
type input "todfennell@gmail.com"
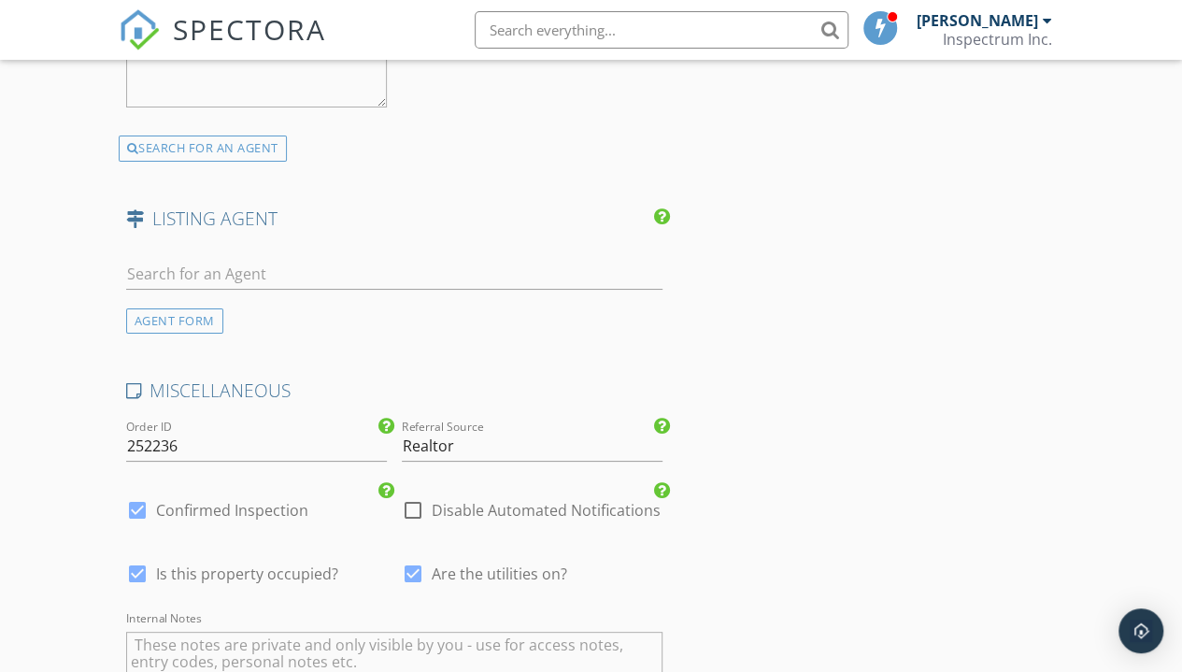
scroll to position [3569, 0]
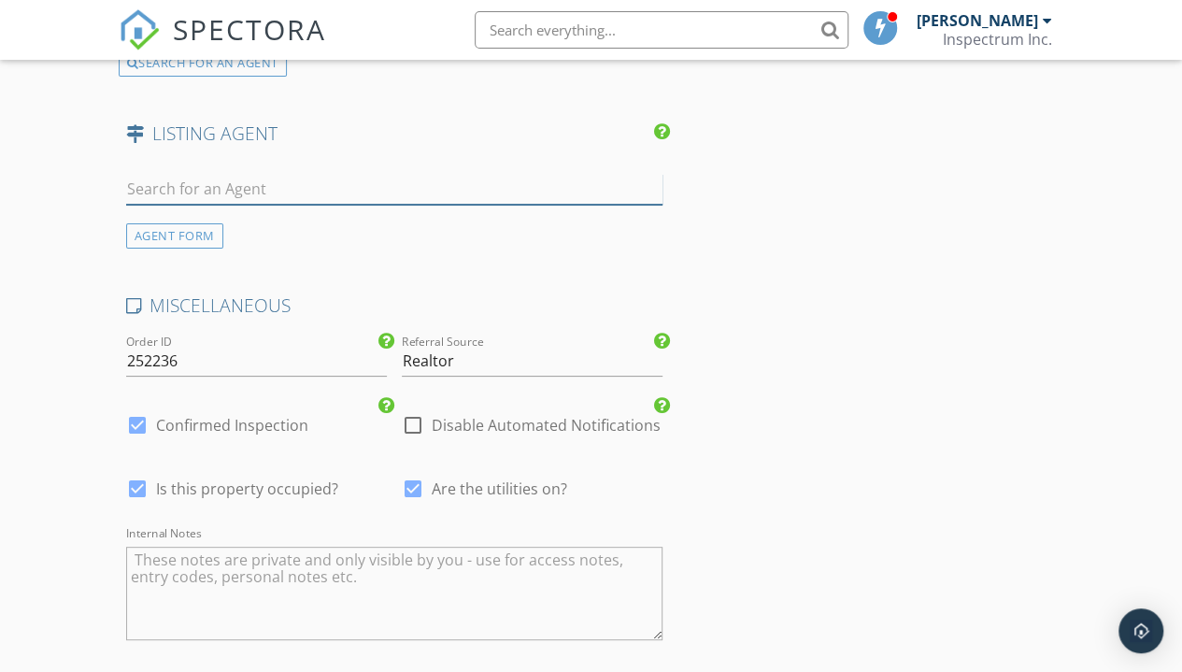
click at [394, 190] on input "text" at bounding box center [394, 189] width 536 height 31
paste input "Katarzyna Plachta"
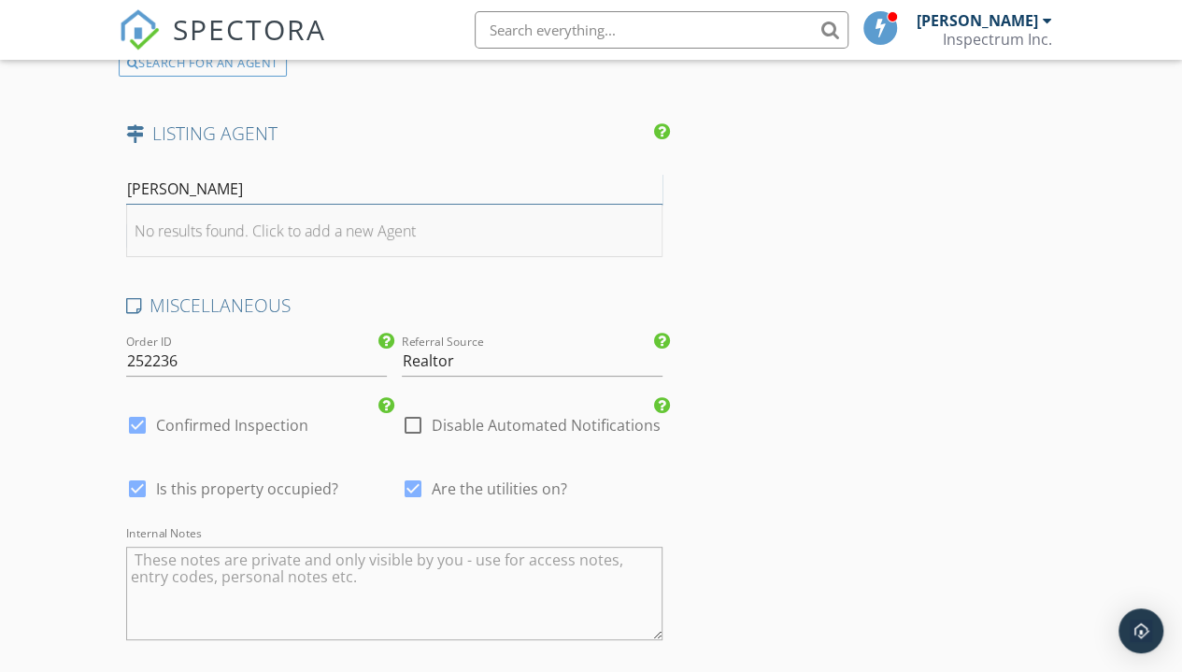
type input "Katarzyna Plachta"
click at [293, 238] on div "No results found. Click to add a new Agent" at bounding box center [275, 231] width 281 height 22
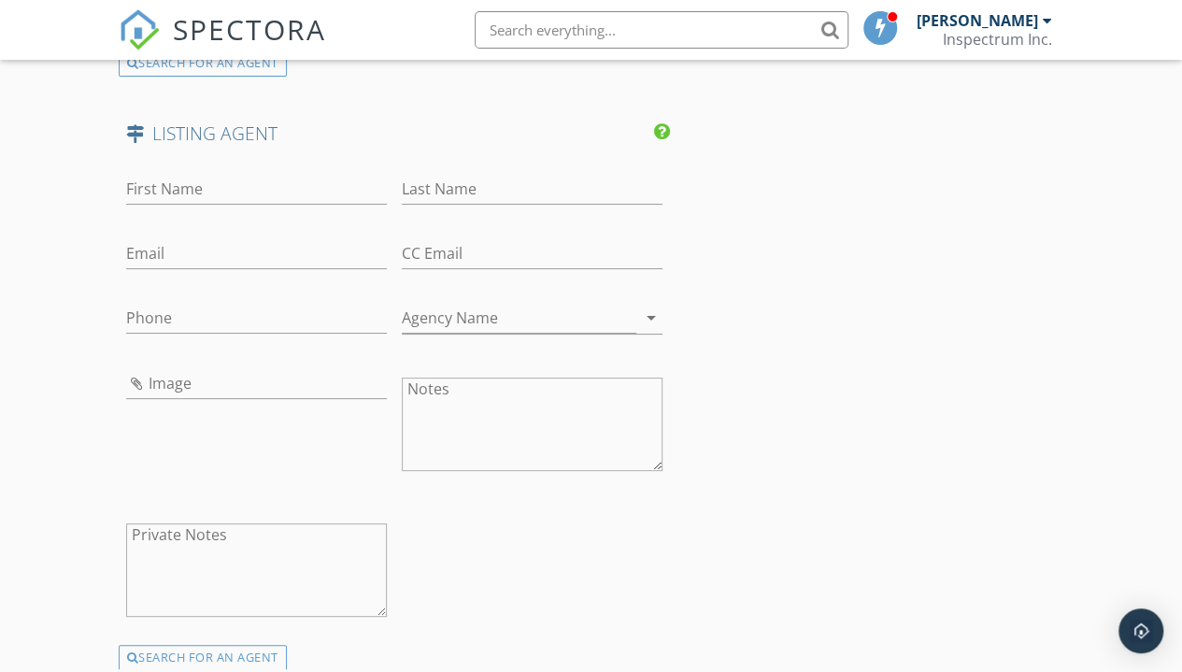
drag, startPoint x: 271, startPoint y: 218, endPoint x: 268, endPoint y: 203, distance: 15.2
click at [270, 214] on div "First Name" at bounding box center [256, 199] width 261 height 50
click at [268, 197] on input "First Name" at bounding box center [256, 189] width 261 height 31
paste input "Katarzyna Plachta"
click at [268, 197] on input "Katarzyna Plachta" at bounding box center [256, 189] width 261 height 31
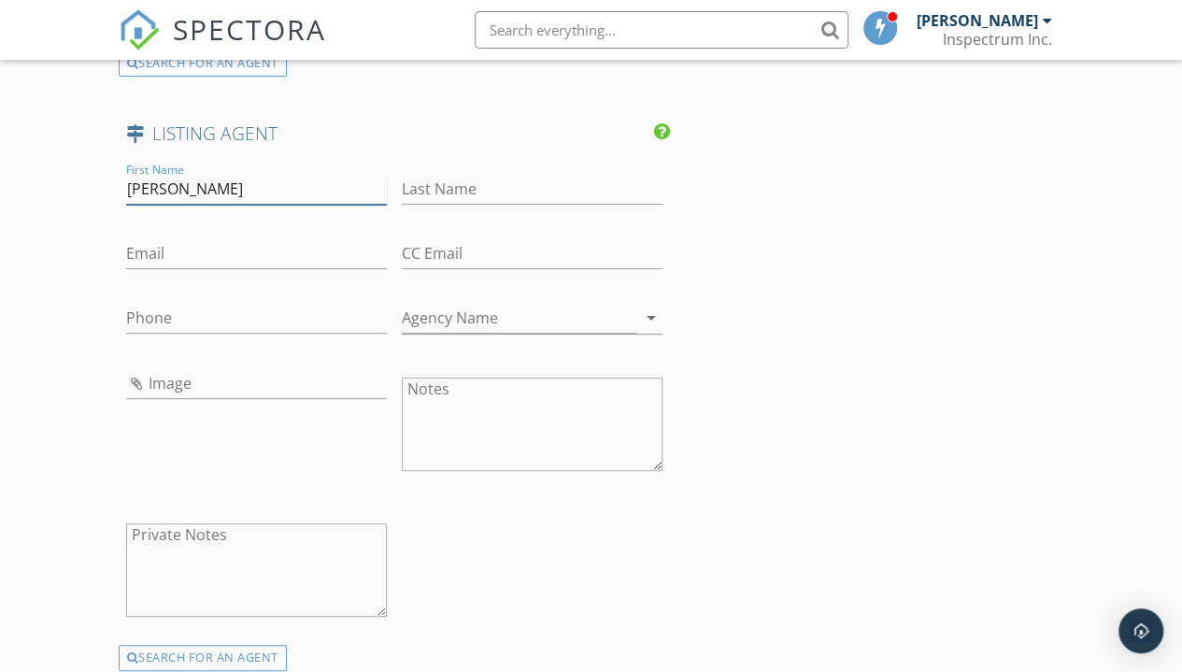
type input "Katarzyna Plachta"
click at [459, 194] on input "Last Name" at bounding box center [532, 189] width 261 height 31
paste input "Katarzyna Plachta"
drag, startPoint x: 478, startPoint y: 195, endPoint x: 241, endPoint y: 261, distance: 246.1
click at [241, 261] on div "First Name Katarzyna Plachta Last Name Katarzyna Plachta Email CC Email Phone A…" at bounding box center [394, 402] width 551 height 486
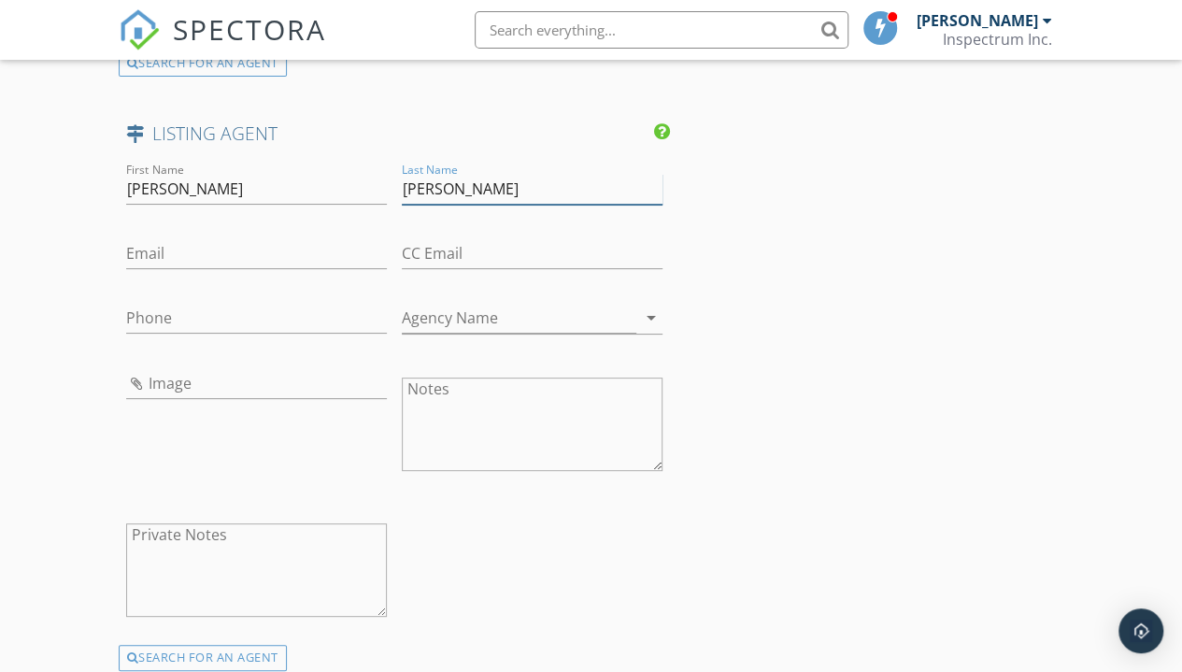
type input "Plachta"
drag, startPoint x: 260, startPoint y: 201, endPoint x: 200, endPoint y: 201, distance: 59.8
click at [200, 201] on input "Katarzyna Plachta" at bounding box center [256, 189] width 261 height 31
type input "Katarzyna"
click at [321, 259] on input "Email" at bounding box center [256, 253] width 261 height 31
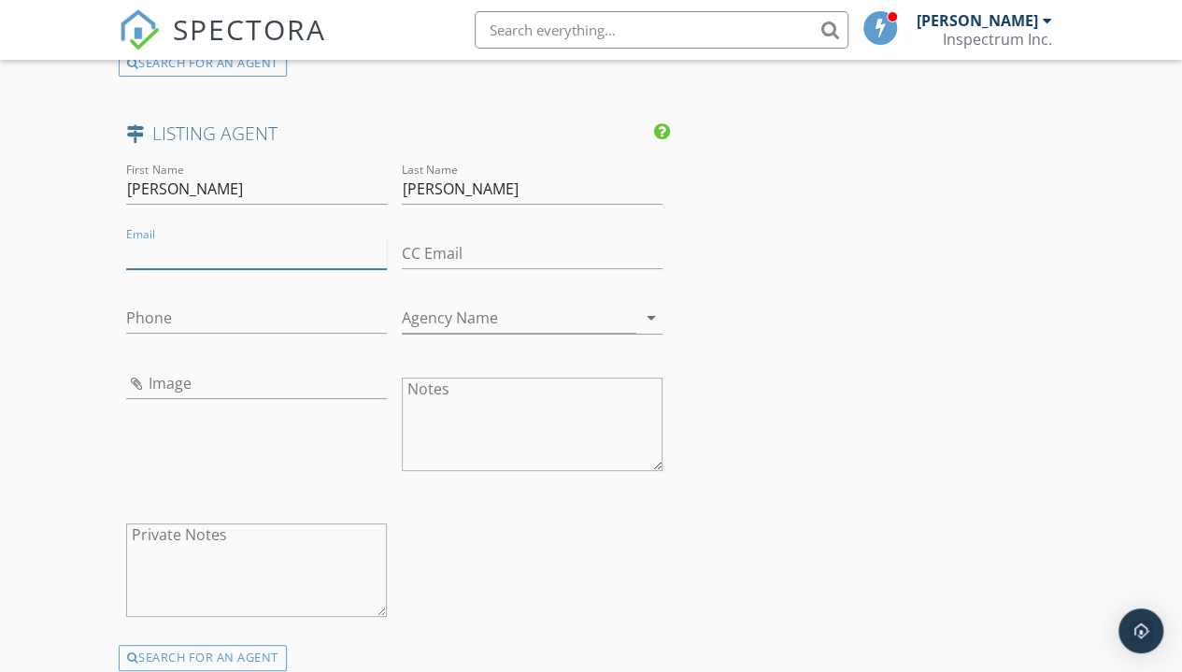
paste input "KPLACHTA@SUTTON.COM"
type input "KPLACHTA@SUTTON.COM"
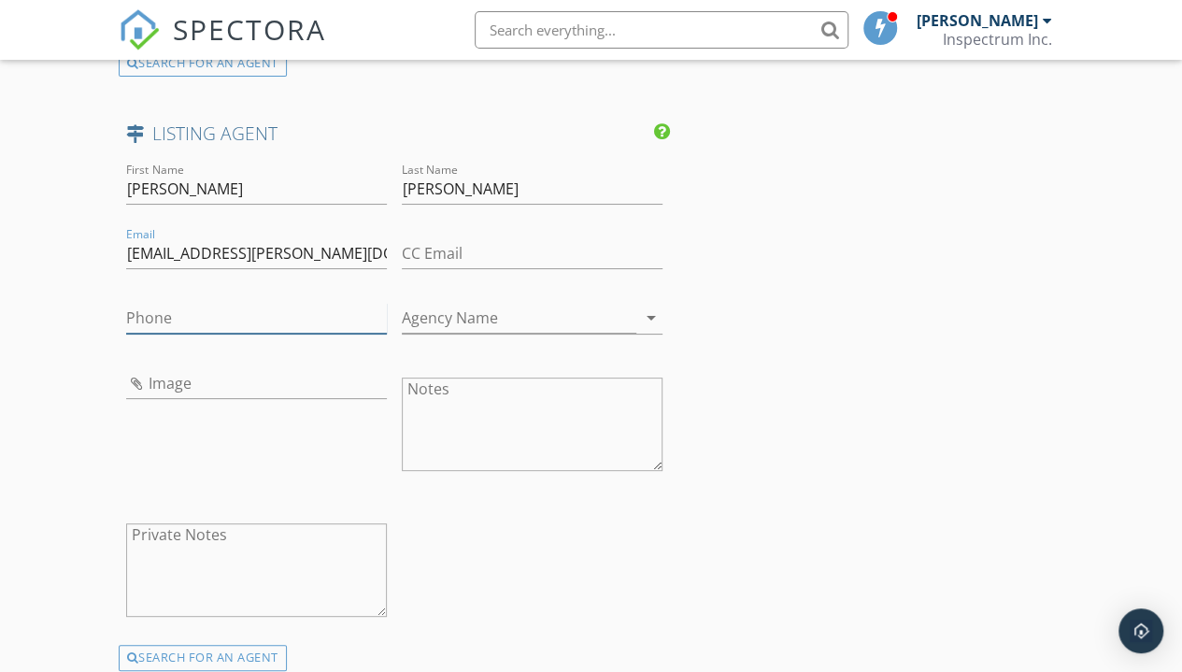
click at [251, 320] on input "Phone" at bounding box center [256, 318] width 261 height 31
paste input "514-476-1787"
type input "514-476-1787"
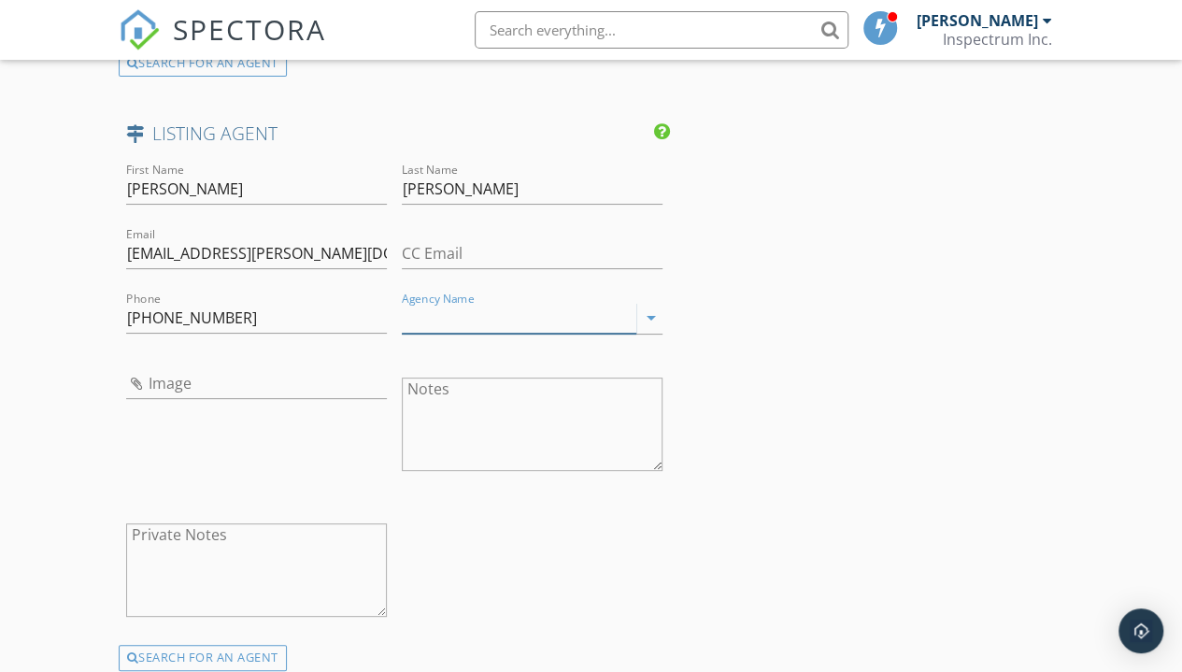
click at [511, 324] on input "Agency Name" at bounding box center [519, 318] width 234 height 31
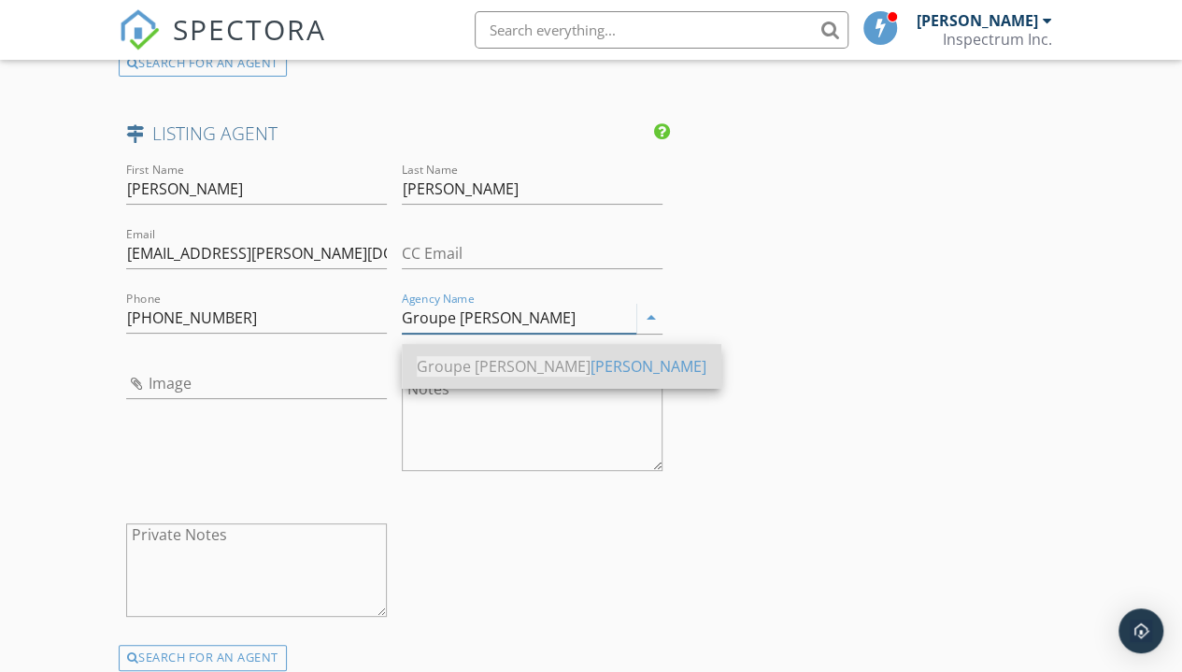
click at [574, 372] on div "Groupe Sutton Cl odem" at bounding box center [562, 366] width 290 height 22
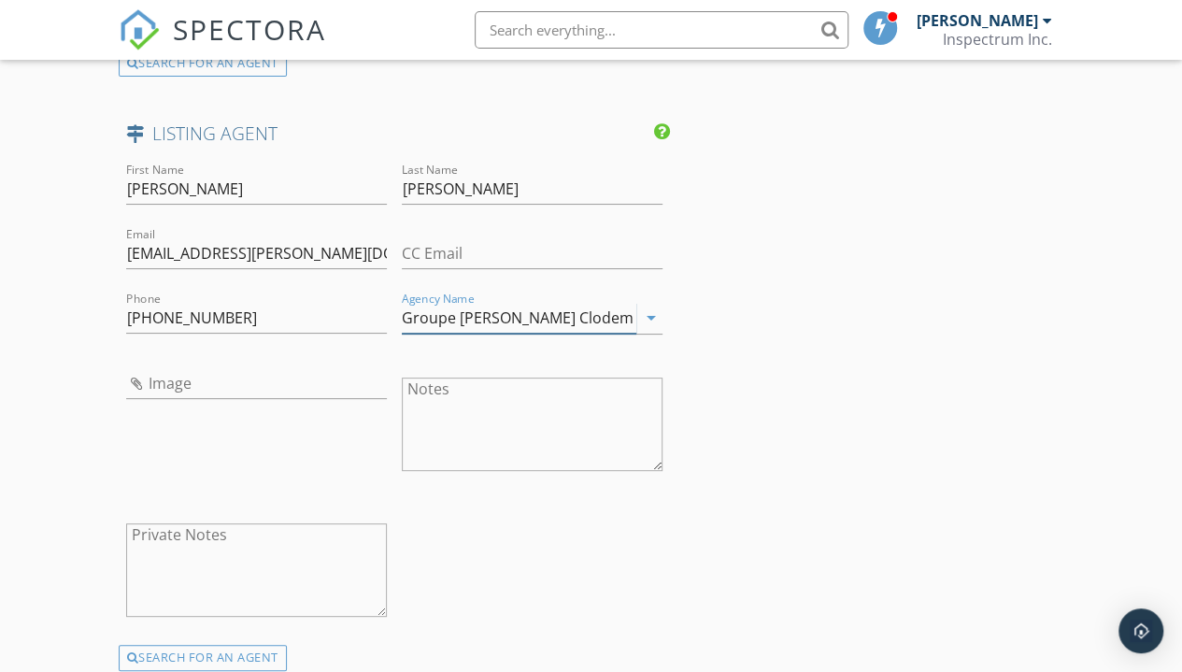
type input "Groupe Sutton Clodem"
click at [269, 395] on input "Image" at bounding box center [256, 383] width 261 height 31
type input "sutton-group-logo.jpg"
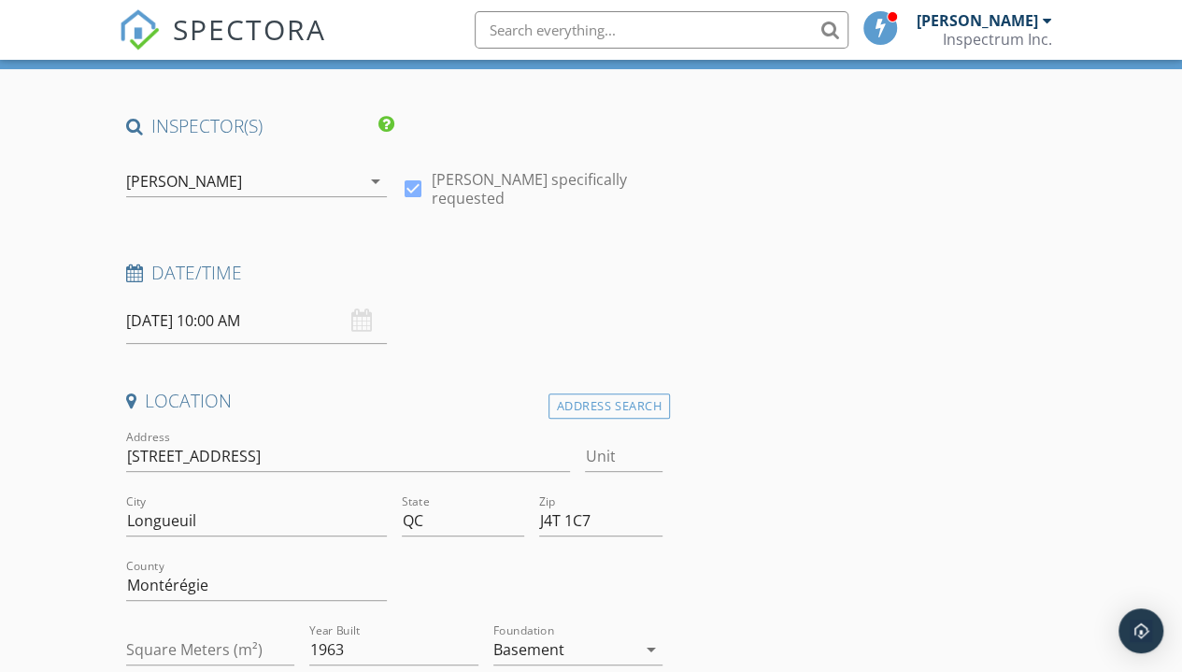
scroll to position [123, 0]
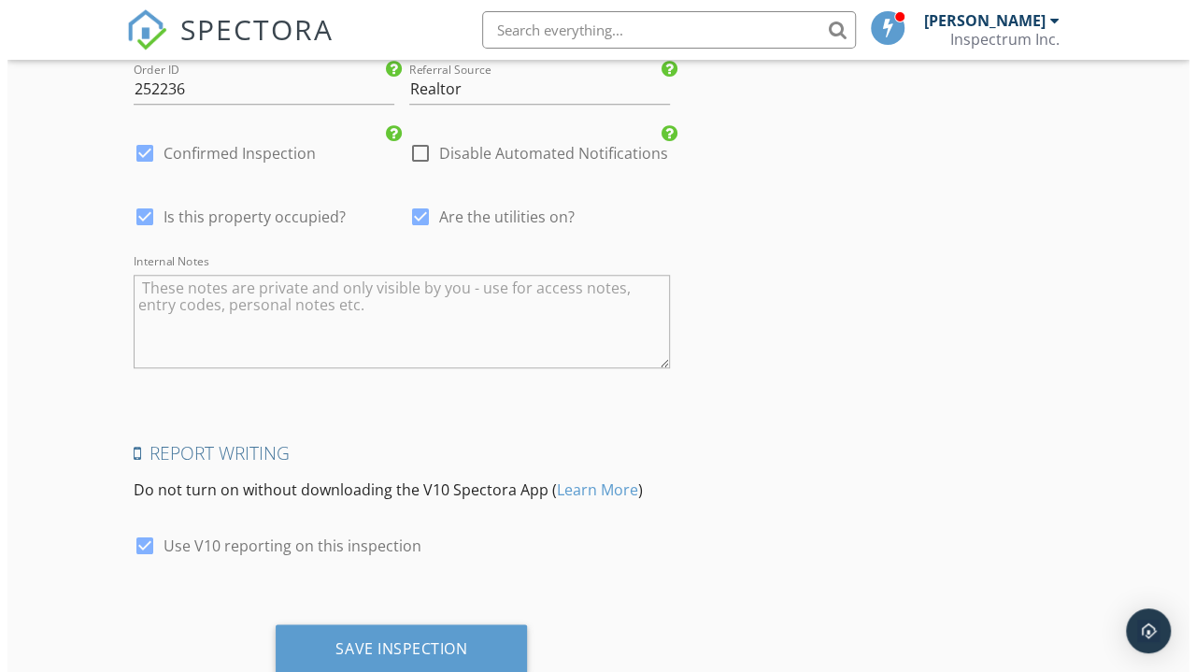
scroll to position [4332, 0]
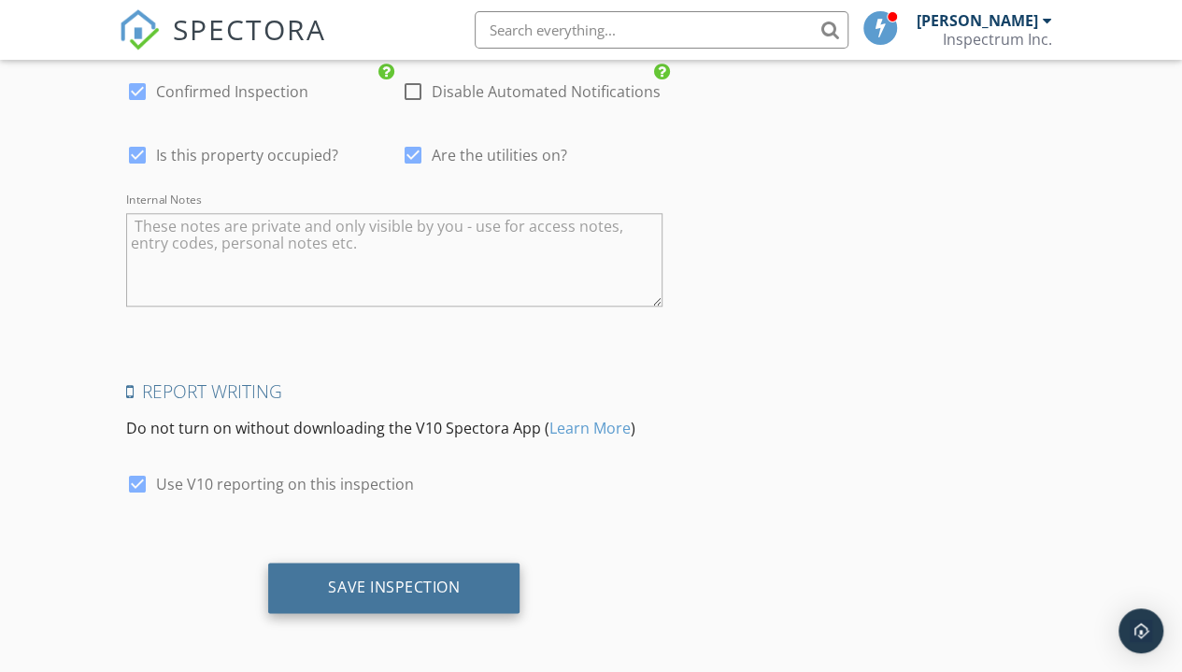
click at [433, 598] on div "Save Inspection" at bounding box center [393, 587] width 251 height 50
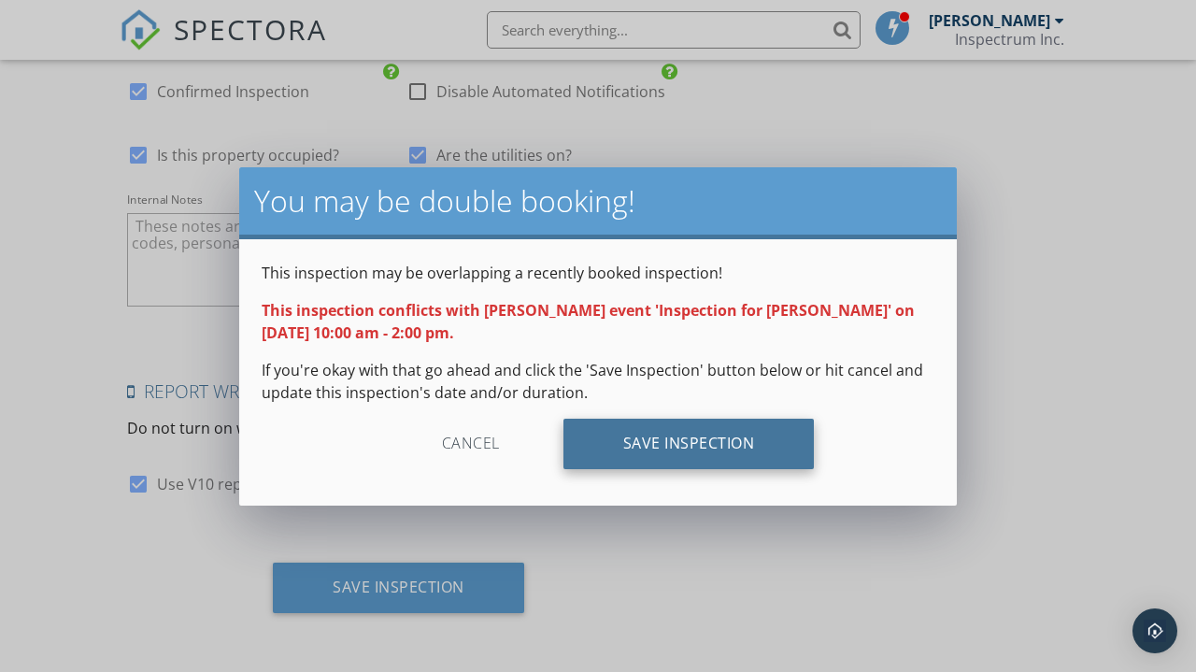
click at [731, 446] on div "Save Inspection" at bounding box center [688, 444] width 251 height 50
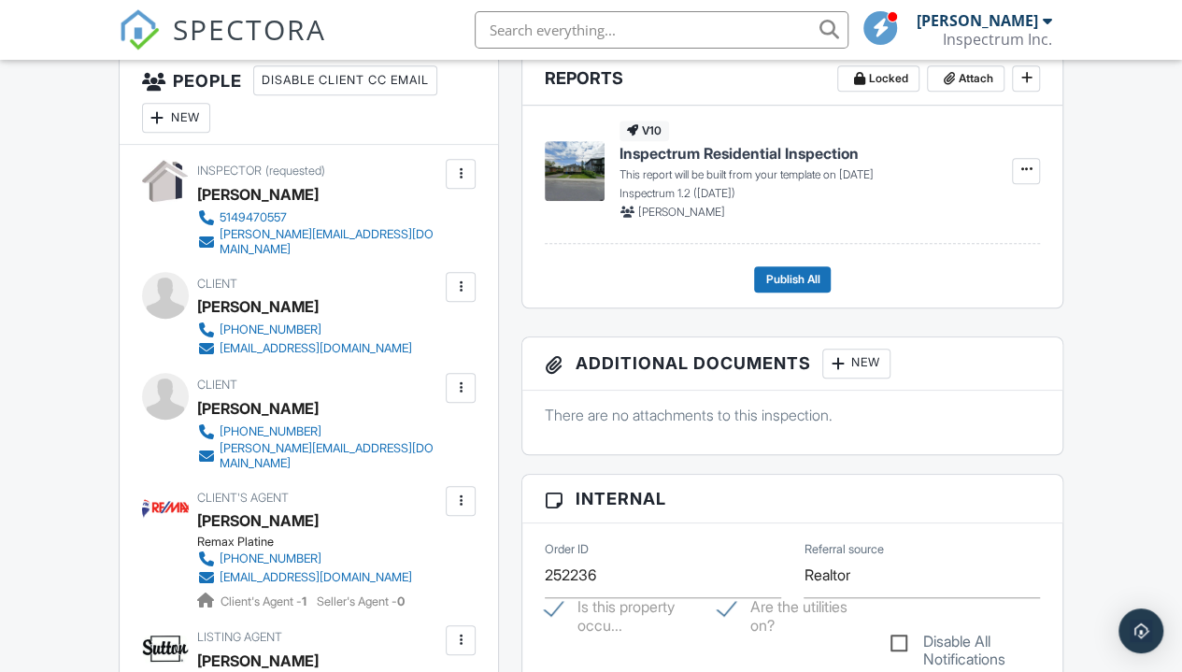
scroll to position [477, 0]
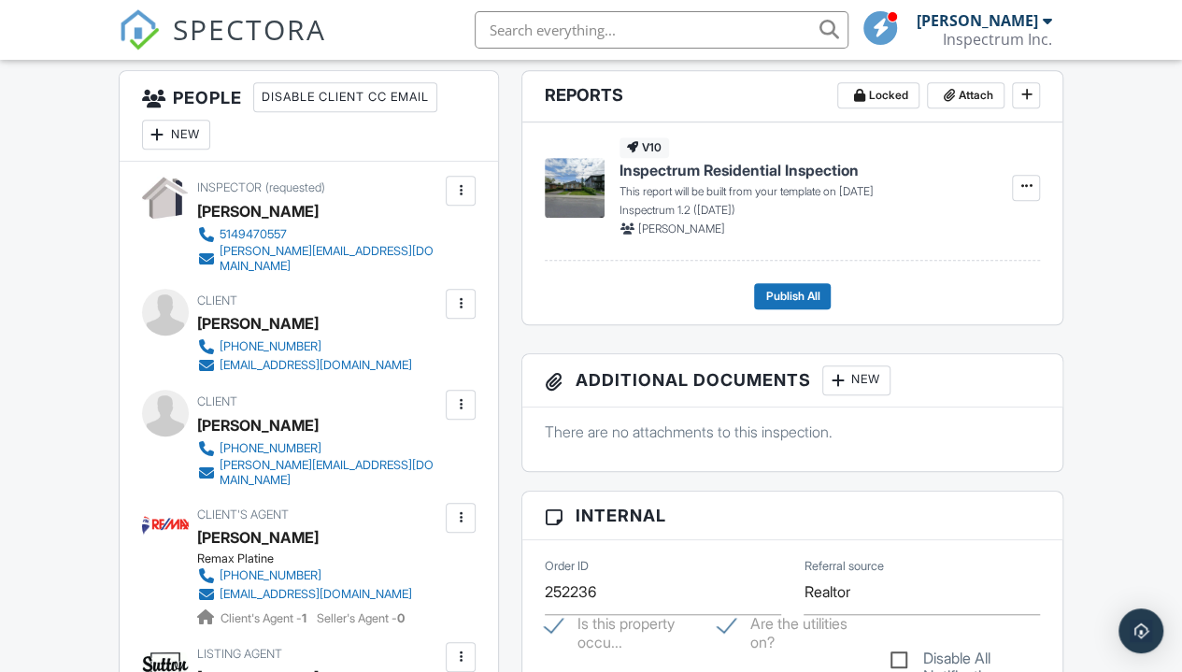
drag, startPoint x: 359, startPoint y: 328, endPoint x: 198, endPoint y: 326, distance: 160.7
click at [198, 326] on div "[PERSON_NAME]" at bounding box center [312, 323] width 230 height 28
copy div "[PERSON_NAME]"
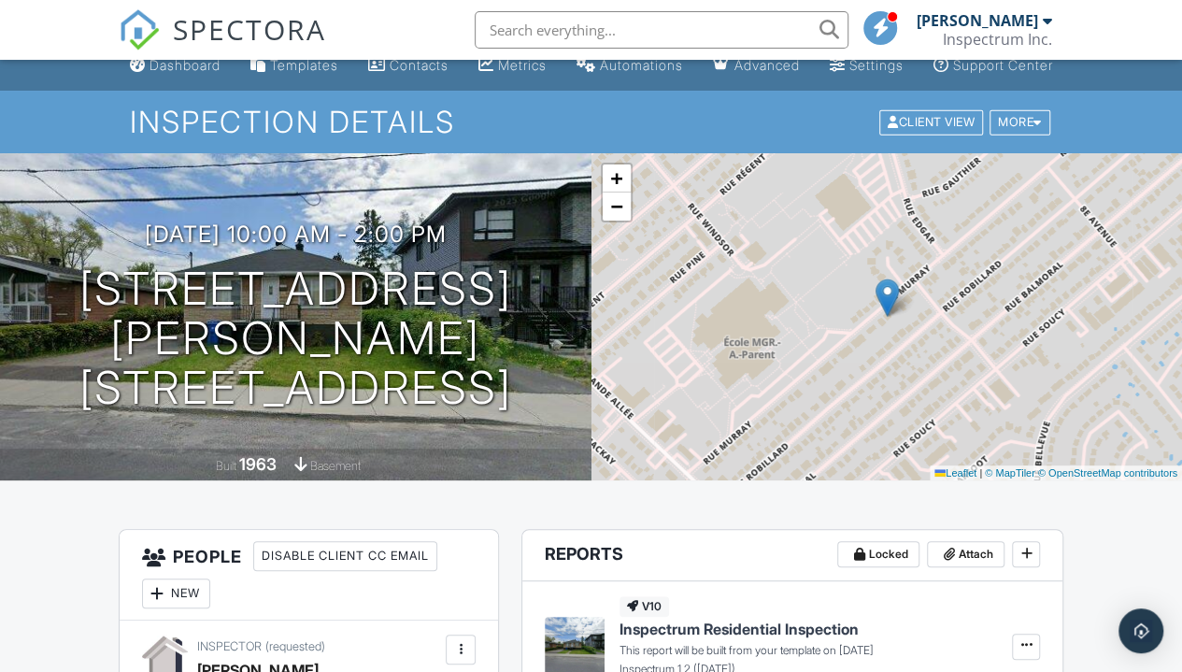
scroll to position [0, 0]
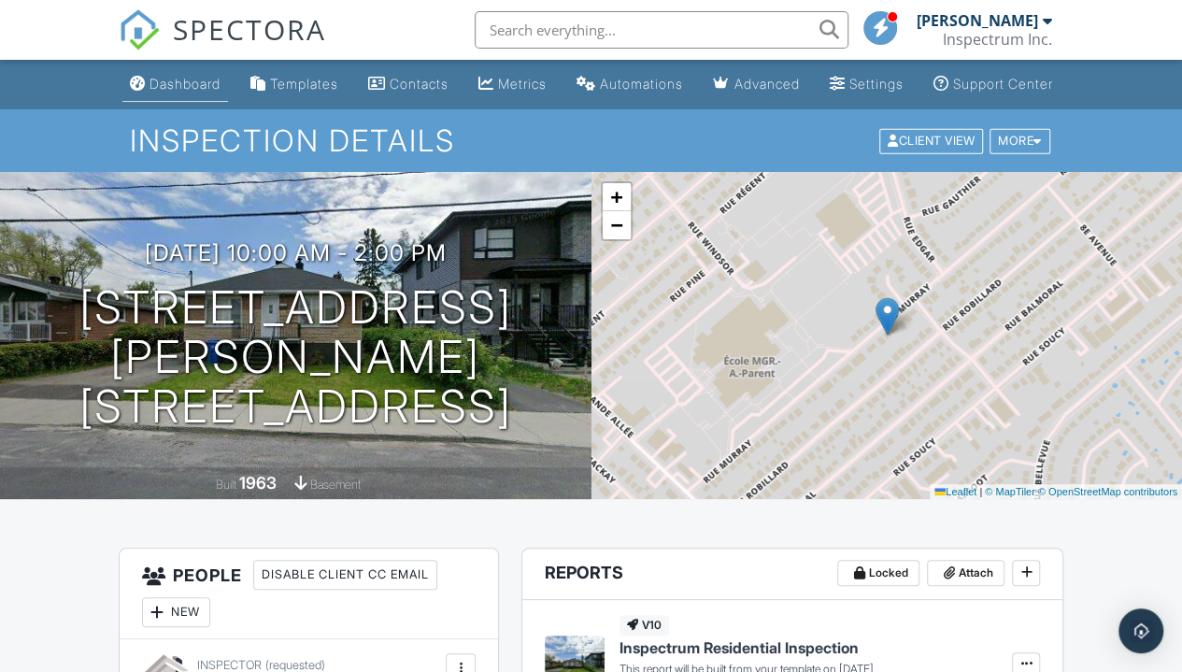
click at [187, 102] on link "Dashboard" at bounding box center [175, 84] width 106 height 35
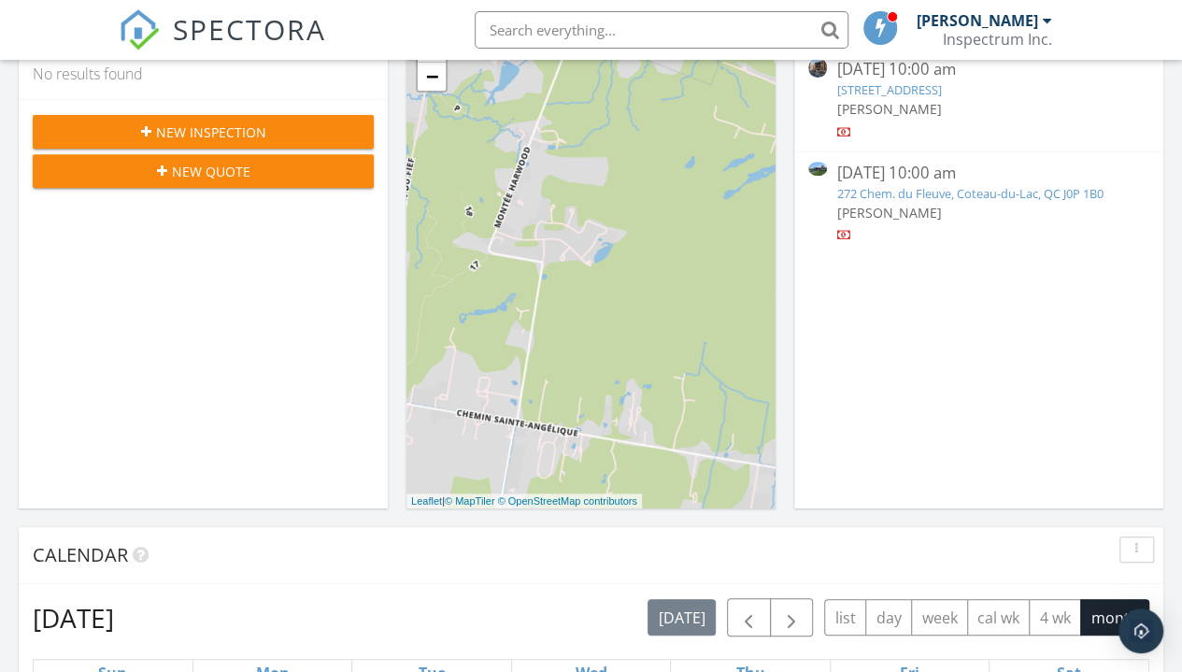
scroll to position [317, 0]
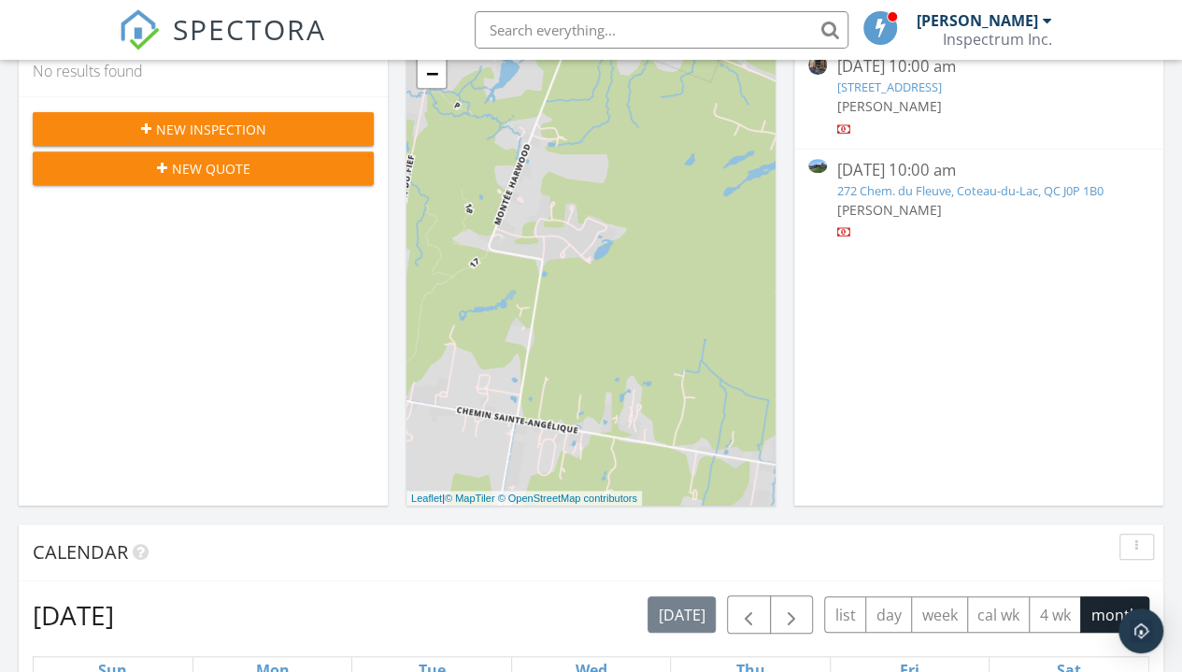
click at [1086, 193] on link "272 Chem. du Fleuve, Coteau-du-Lac, QC J0P 1B0" at bounding box center [969, 190] width 266 height 17
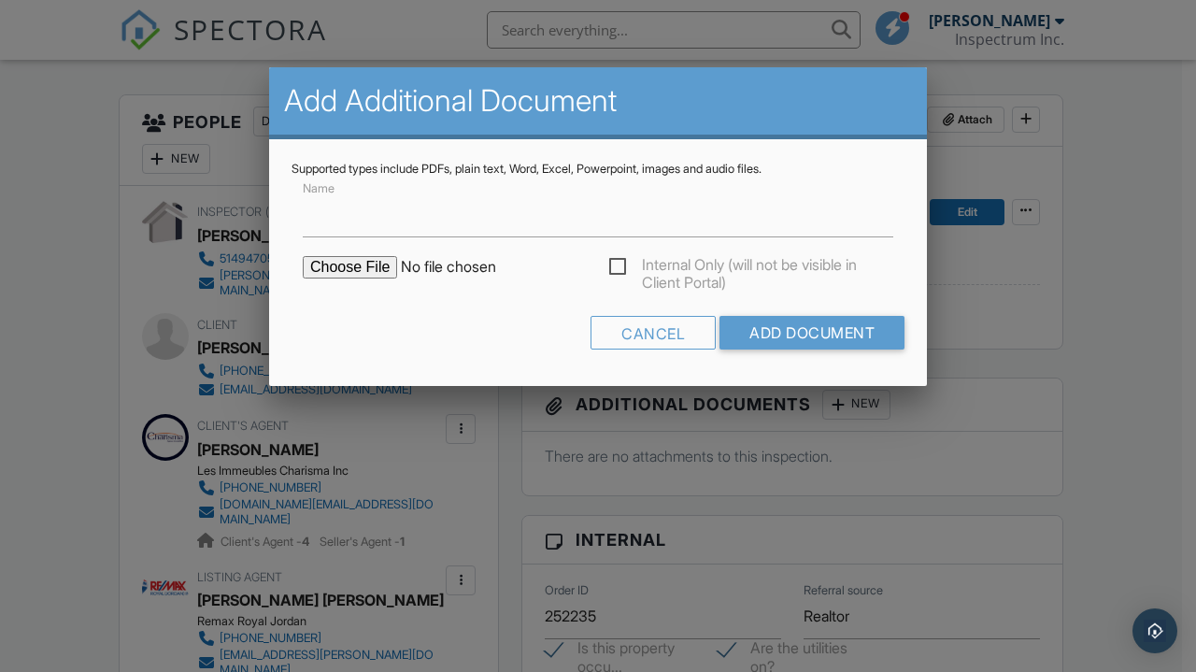
click at [360, 273] on input "file" at bounding box center [462, 267] width 318 height 22
type input "C:\fakepath\272 du Fleuve - Cert. Loc. 2011.pdf"
click at [786, 338] on input "Add Document" at bounding box center [811, 333] width 185 height 34
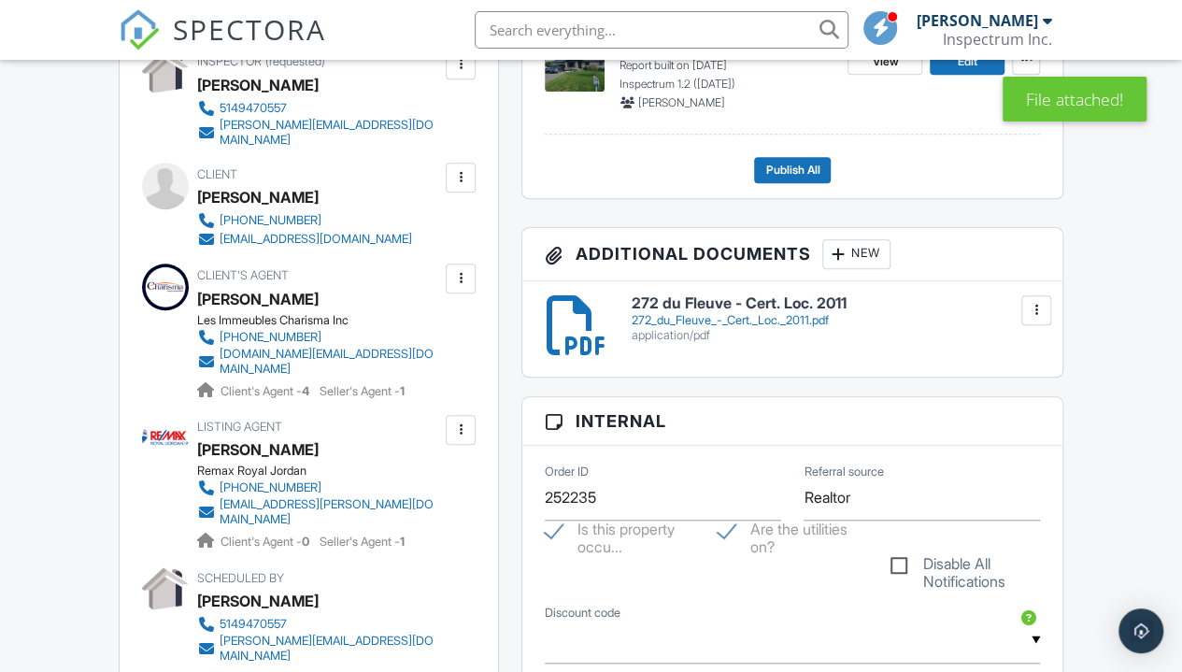
click at [845, 263] on div at bounding box center [838, 254] width 19 height 19
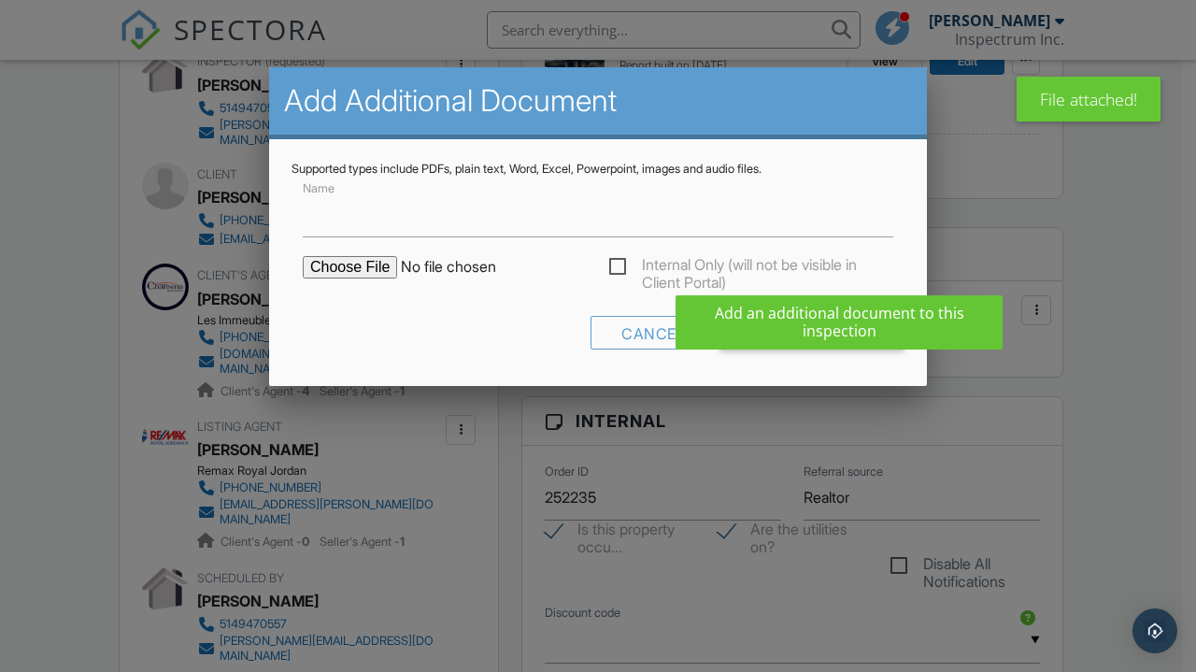
click at [357, 269] on input "file" at bounding box center [462, 267] width 318 height 22
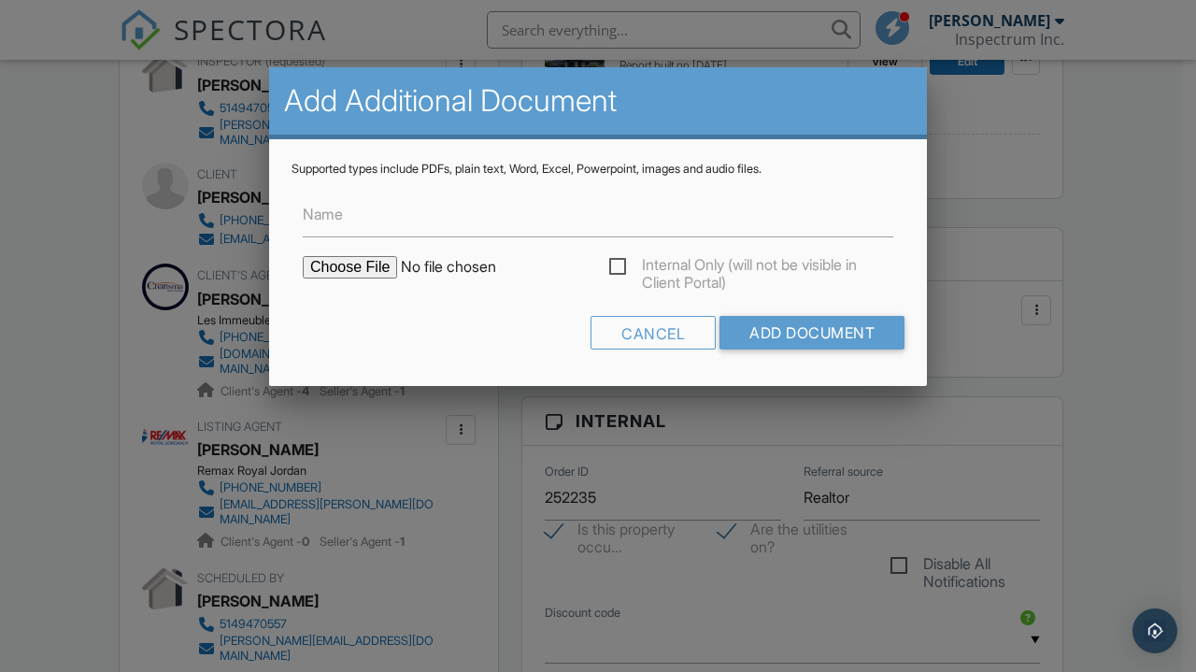
type input "C:\fakepath\272Ch.duFleuve - DeclarationVendeur.pdf"
click at [841, 334] on input "Add Document" at bounding box center [811, 333] width 185 height 34
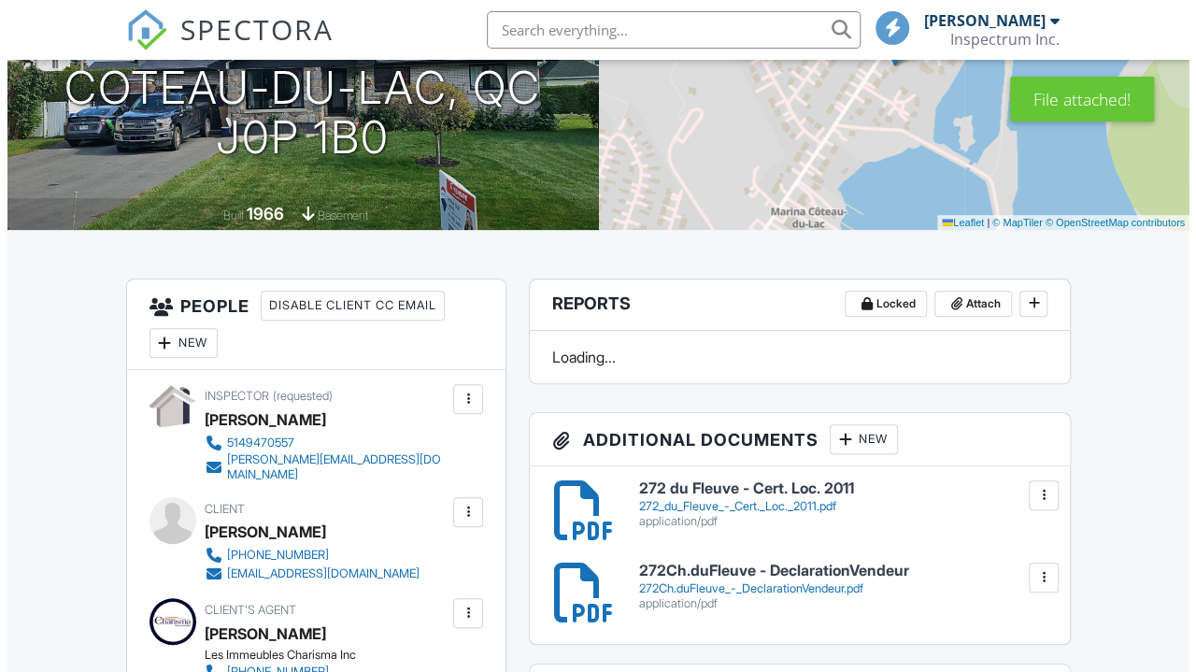
scroll to position [443, 0]
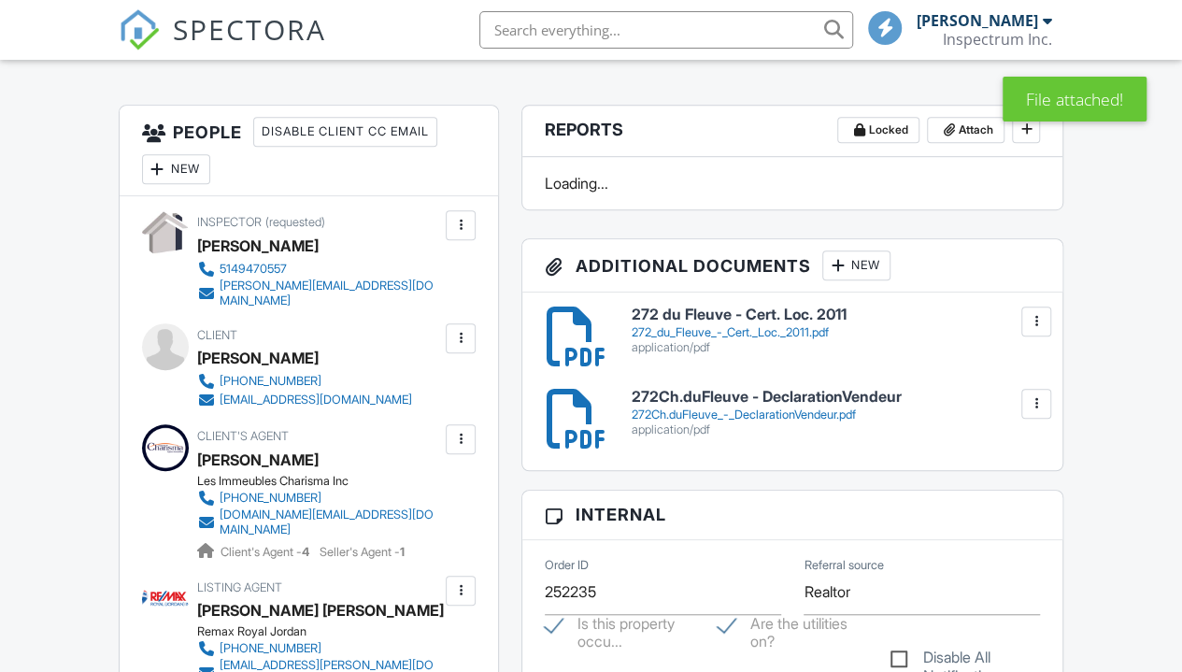
click at [865, 280] on div "New" at bounding box center [856, 265] width 68 height 30
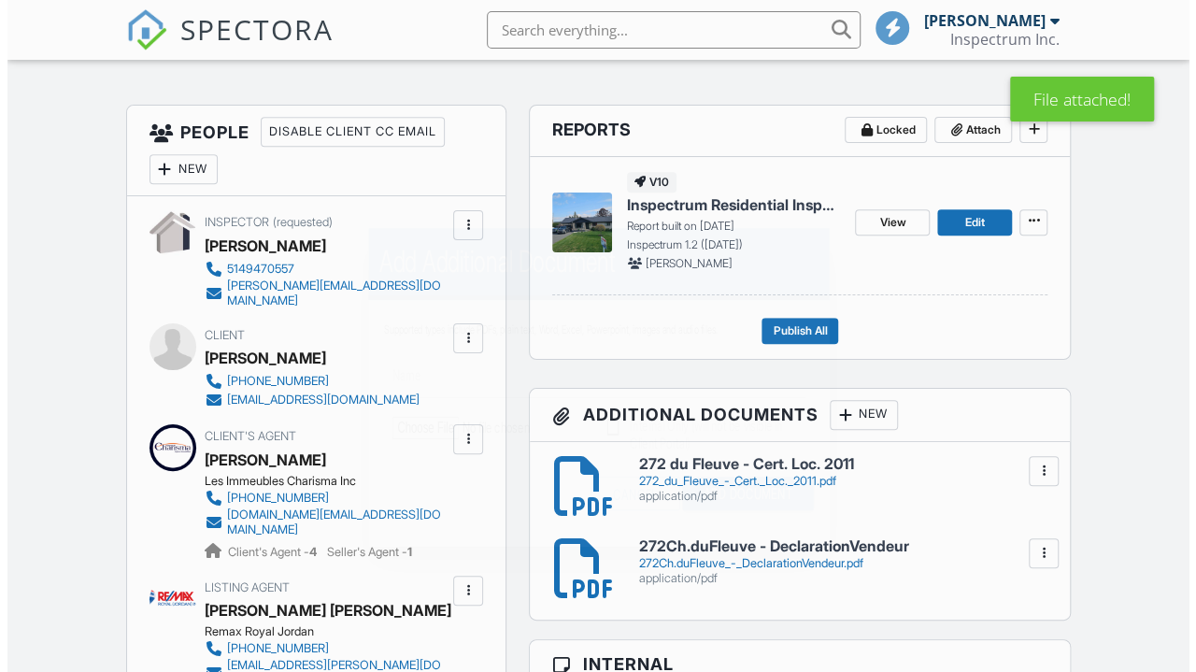
scroll to position [0, 0]
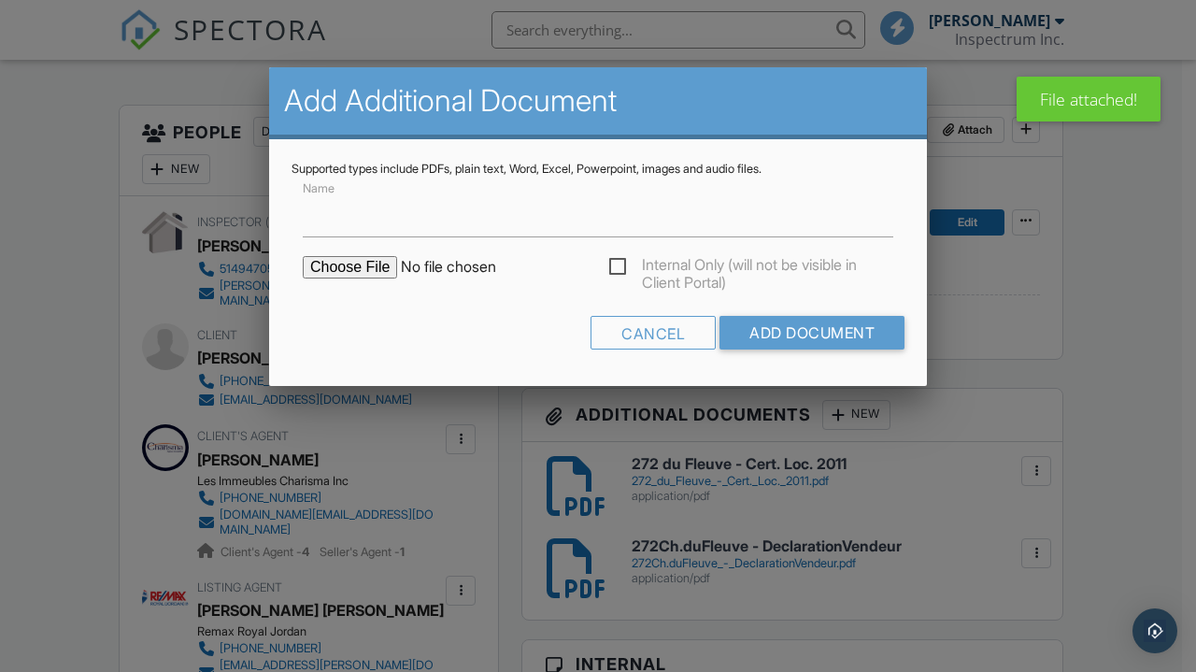
click at [342, 269] on input "file" at bounding box center [462, 267] width 318 height 22
type input "C:\fakepath\AIBQ - Service Agreement France Lemay_signed.pdf"
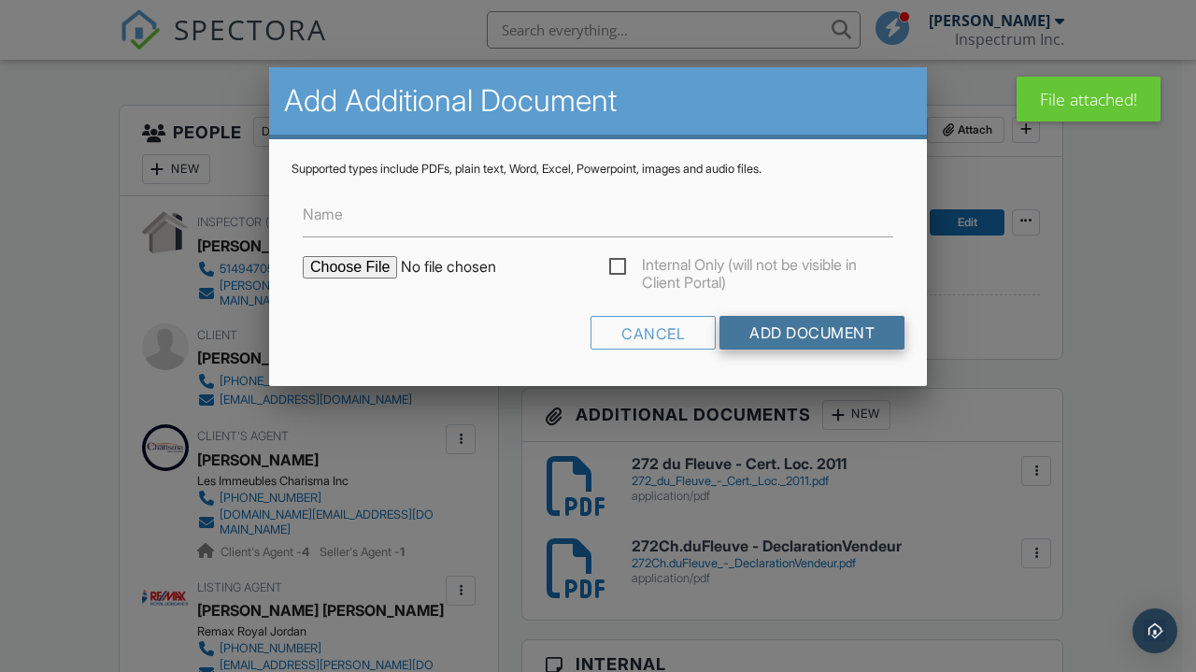
click at [827, 327] on input "Add Document" at bounding box center [811, 333] width 185 height 34
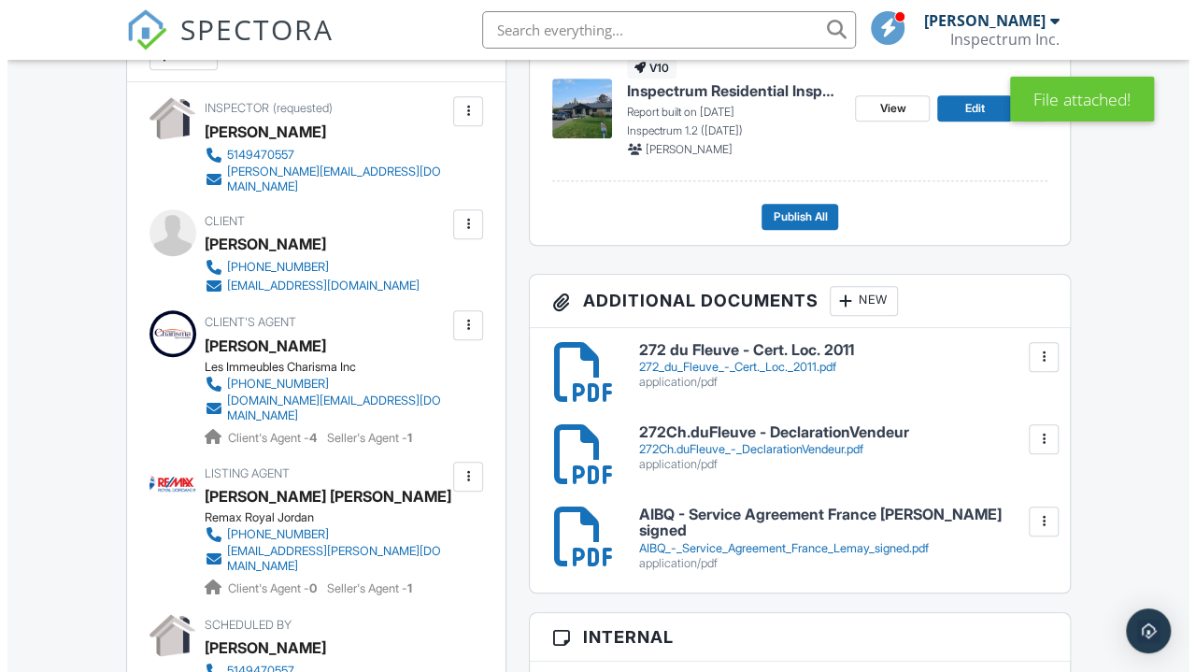
scroll to position [563, 0]
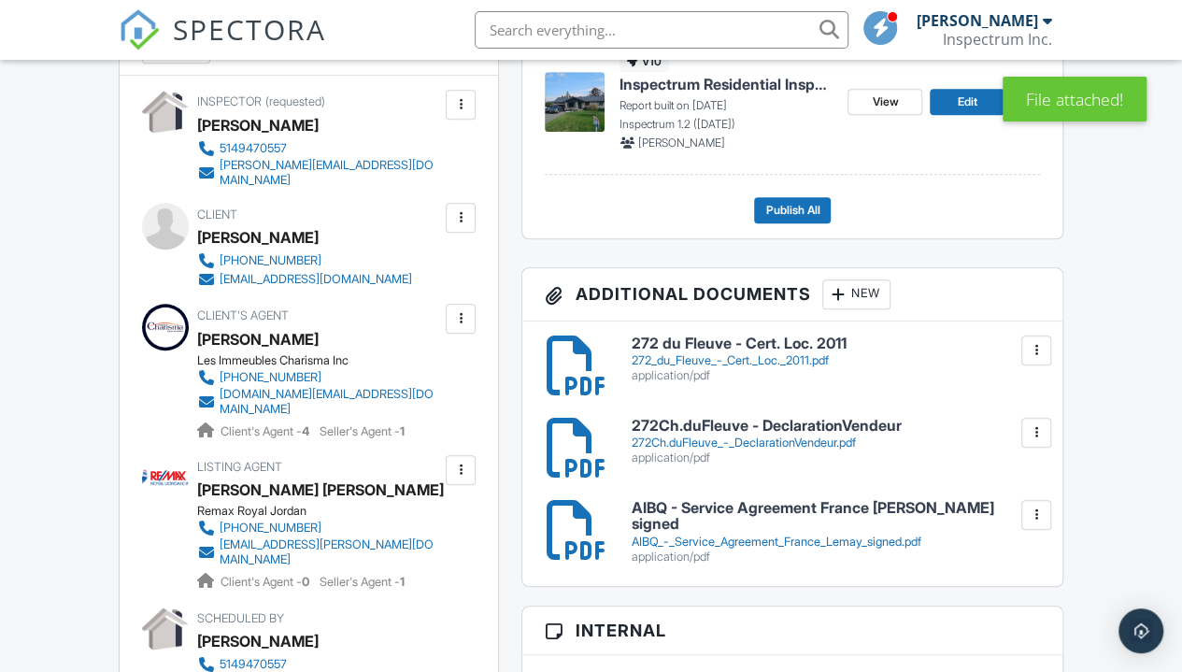
click at [878, 303] on div "New" at bounding box center [856, 294] width 68 height 30
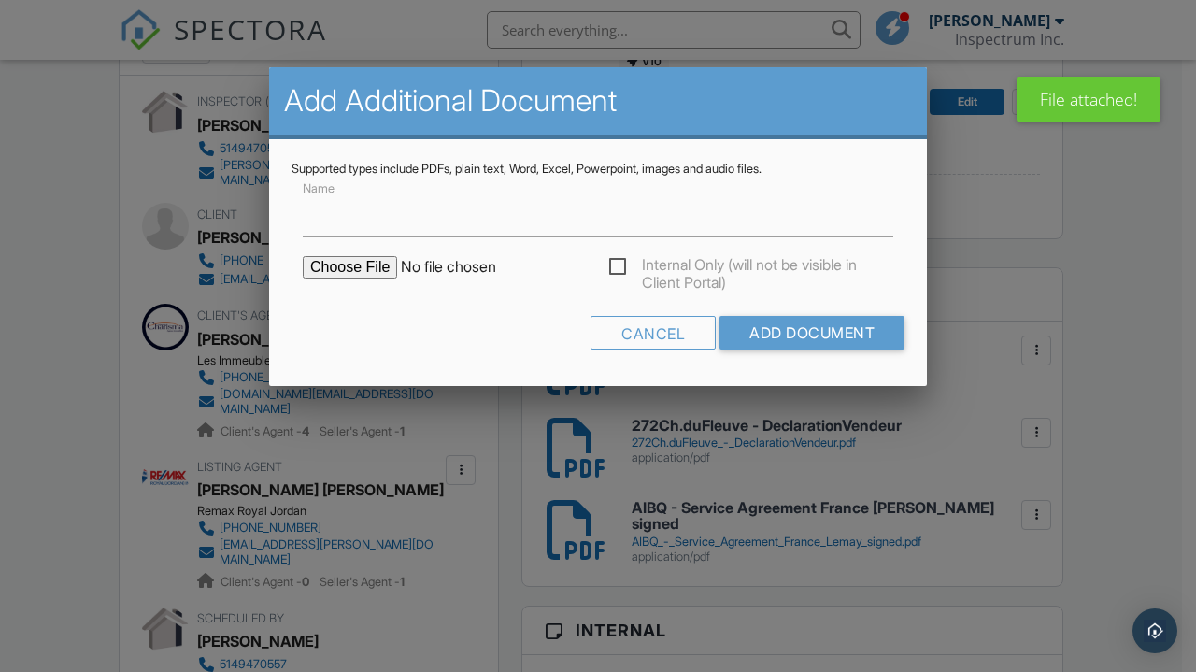
click at [348, 267] on input "file" at bounding box center [462, 267] width 318 height 22
type input "C:\fakepath\Broker_Detailed_Imperial_8197.pdf"
click at [812, 331] on input "Add Document" at bounding box center [811, 333] width 185 height 34
